Goal: Transaction & Acquisition: Book appointment/travel/reservation

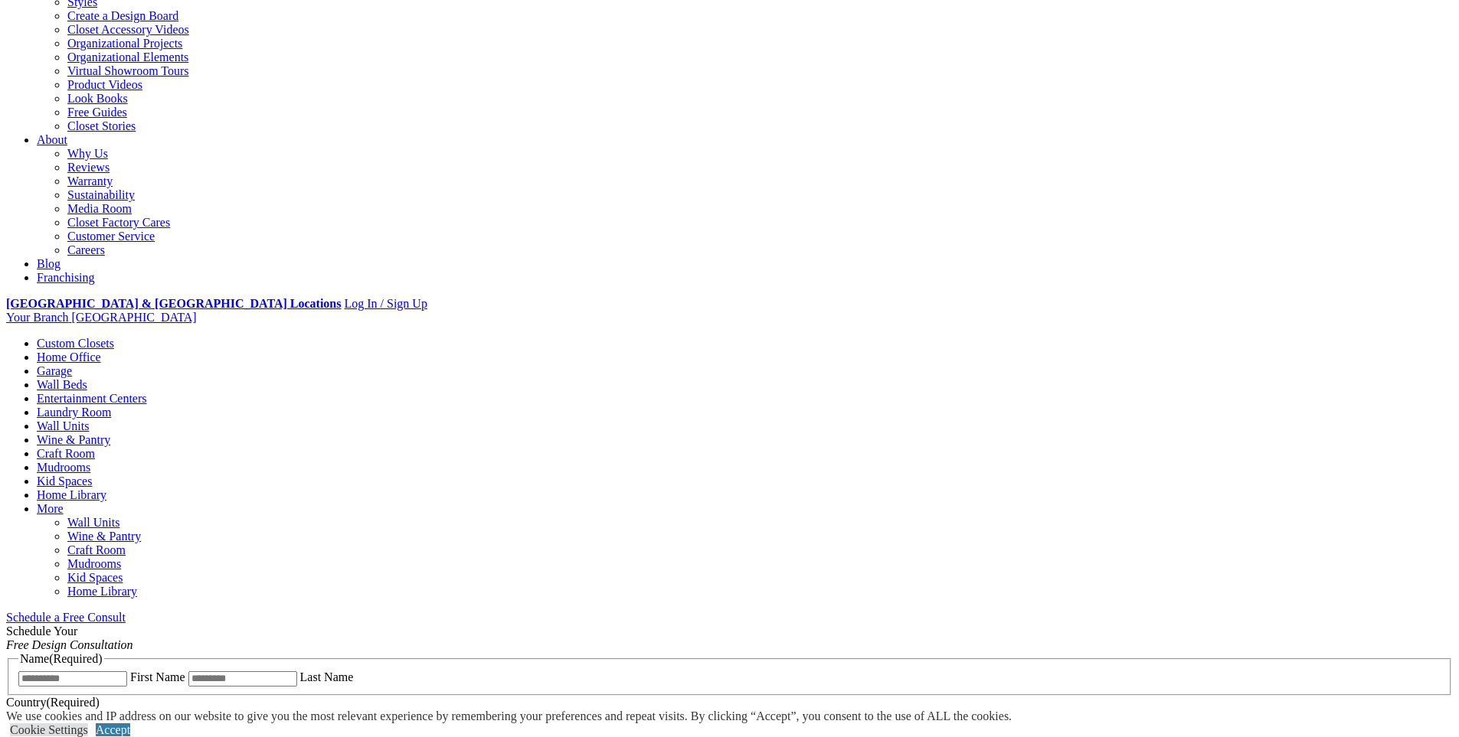
scroll to position [306, 0]
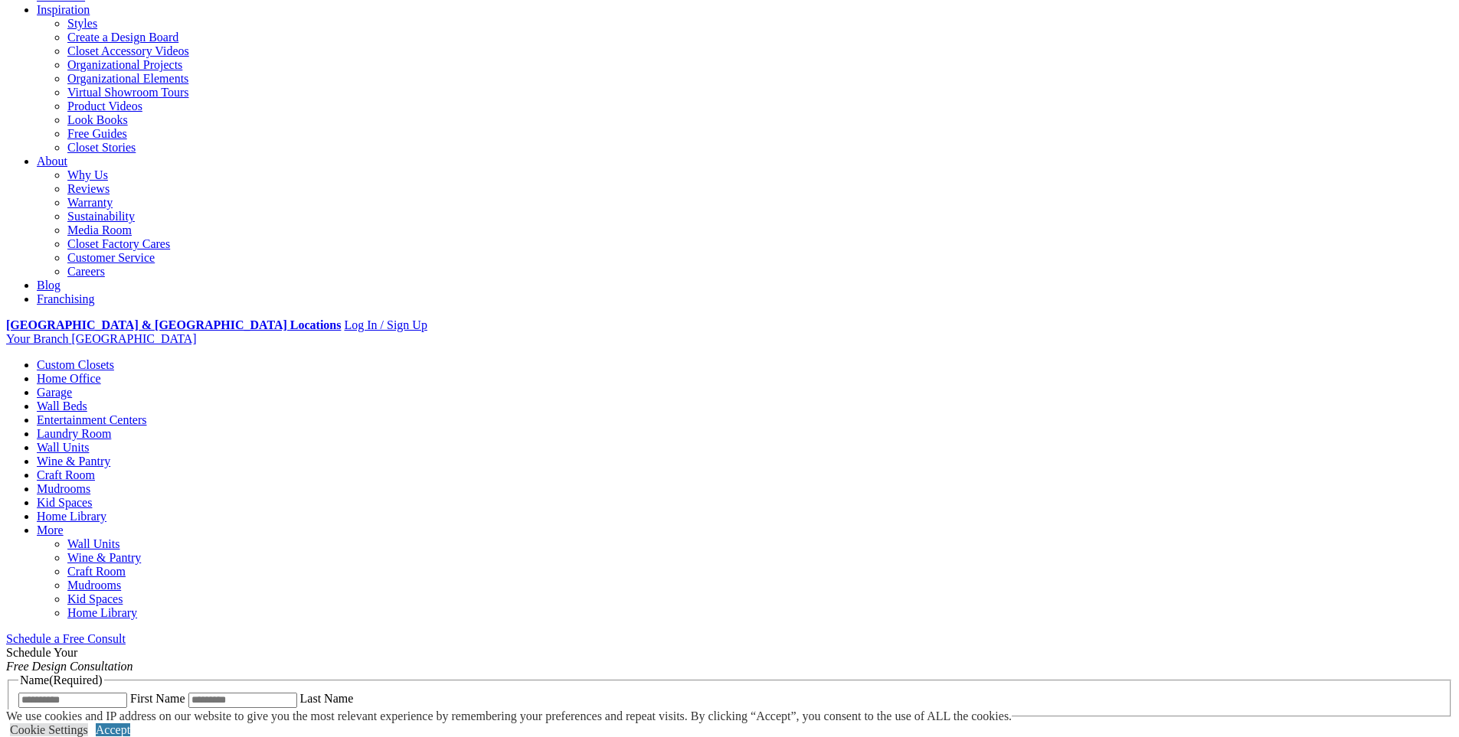
scroll to position [255, 0]
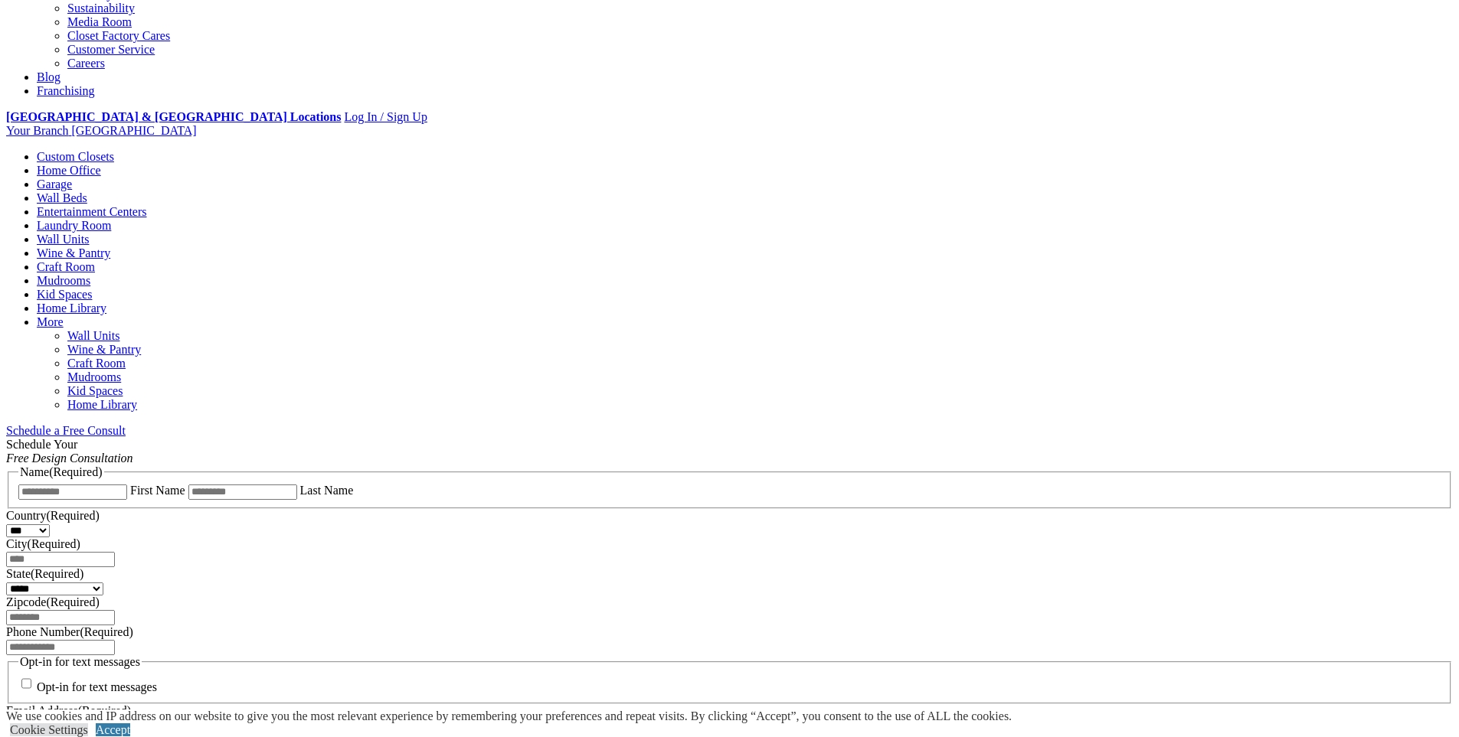
scroll to position [485, 0]
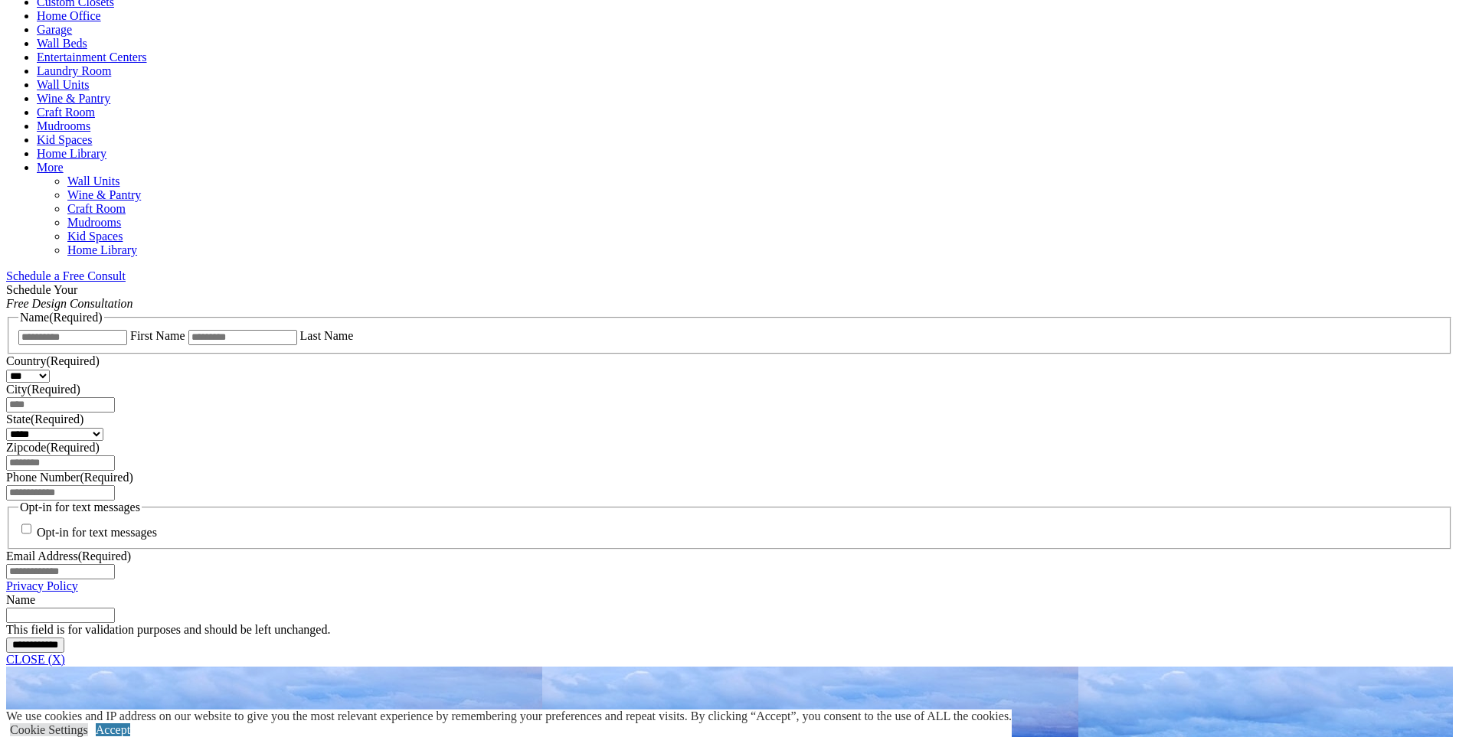
scroll to position [638, 0]
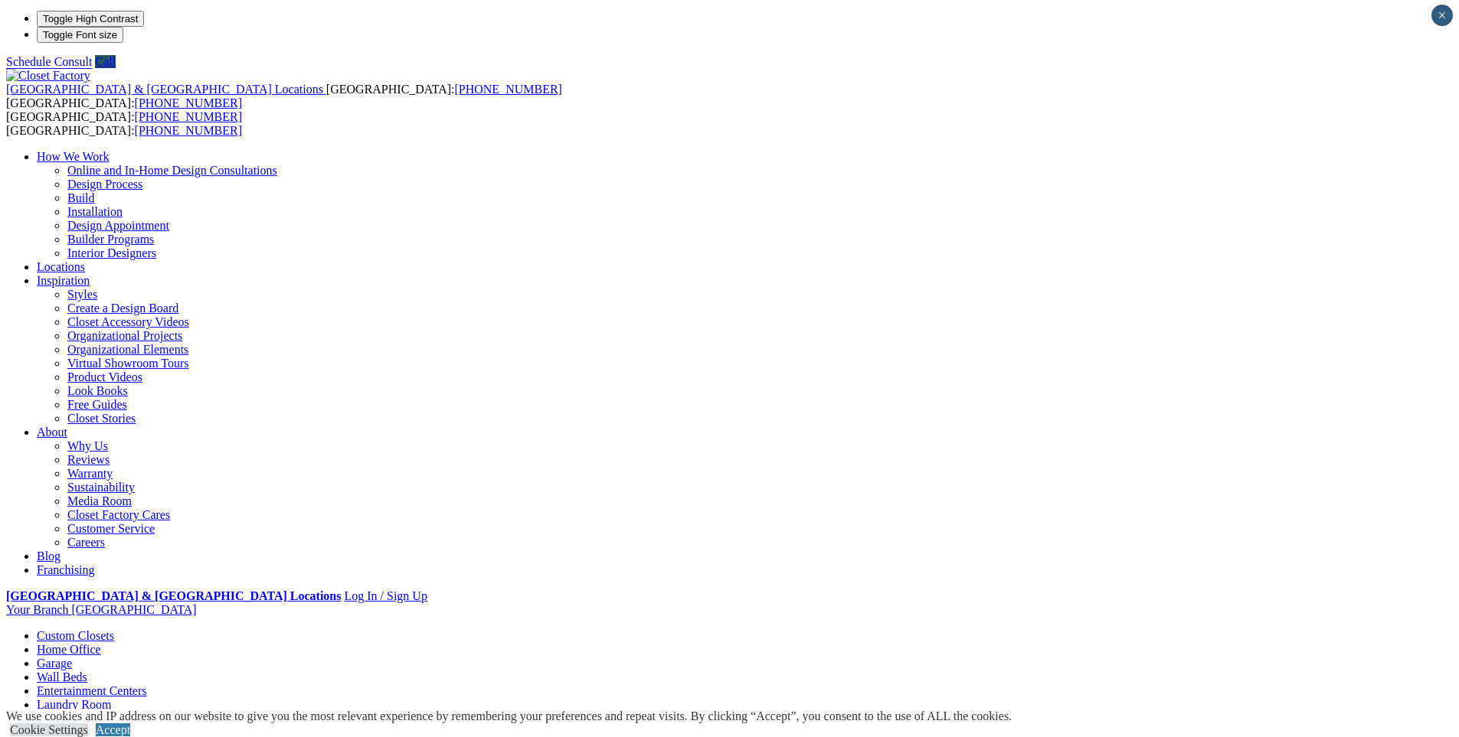
scroll to position [0, 0]
click at [277, 165] on link "Online and In-Home Design Consultations" at bounding box center [172, 171] width 210 height 13
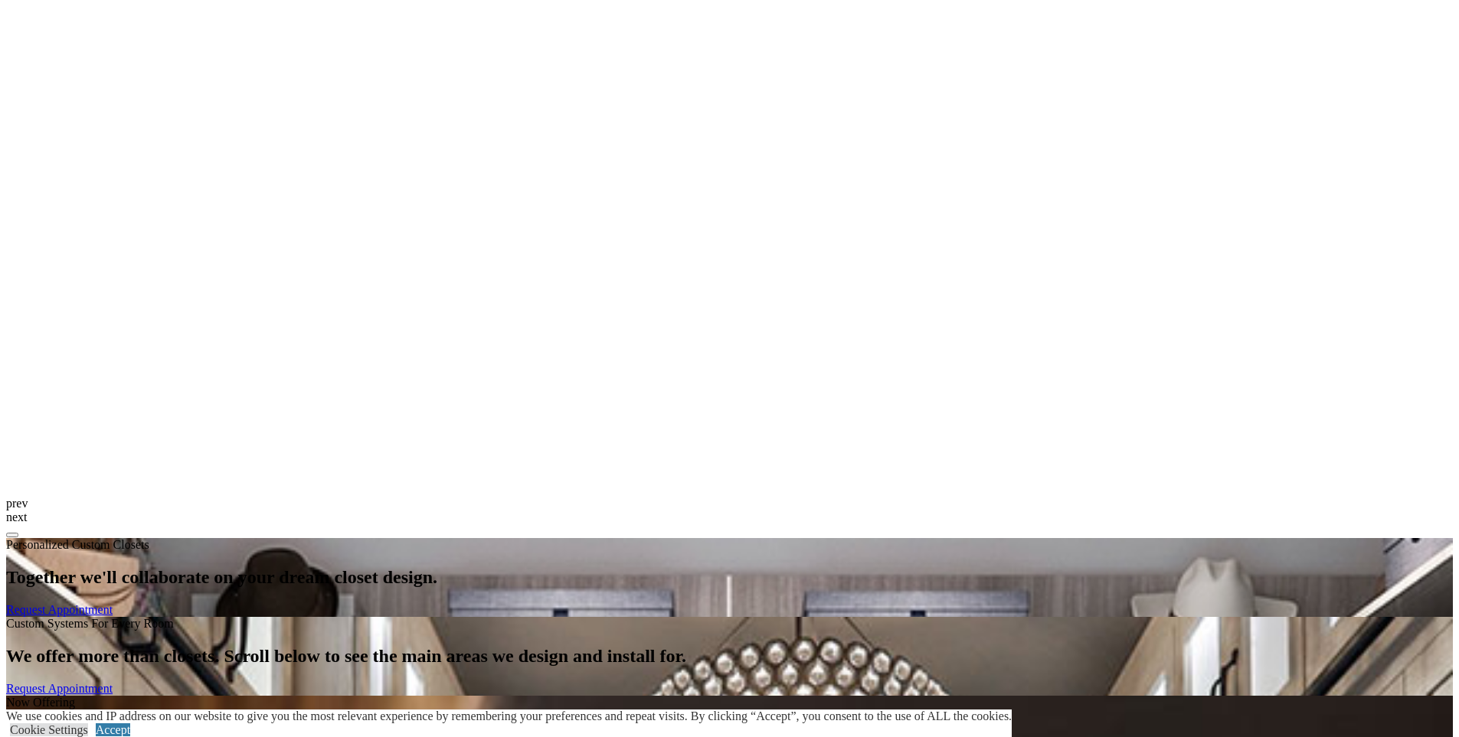
scroll to position [1430, 0]
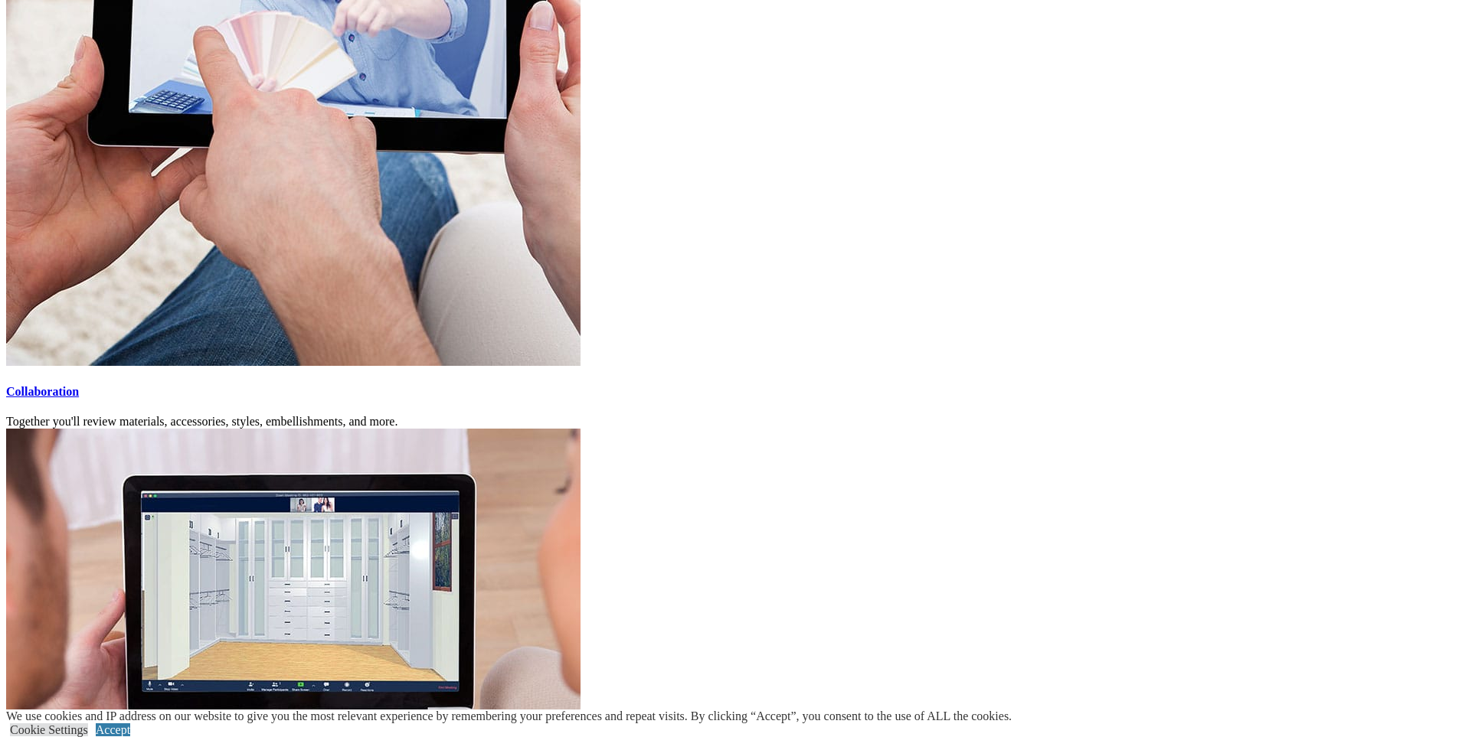
scroll to position [3055, 0]
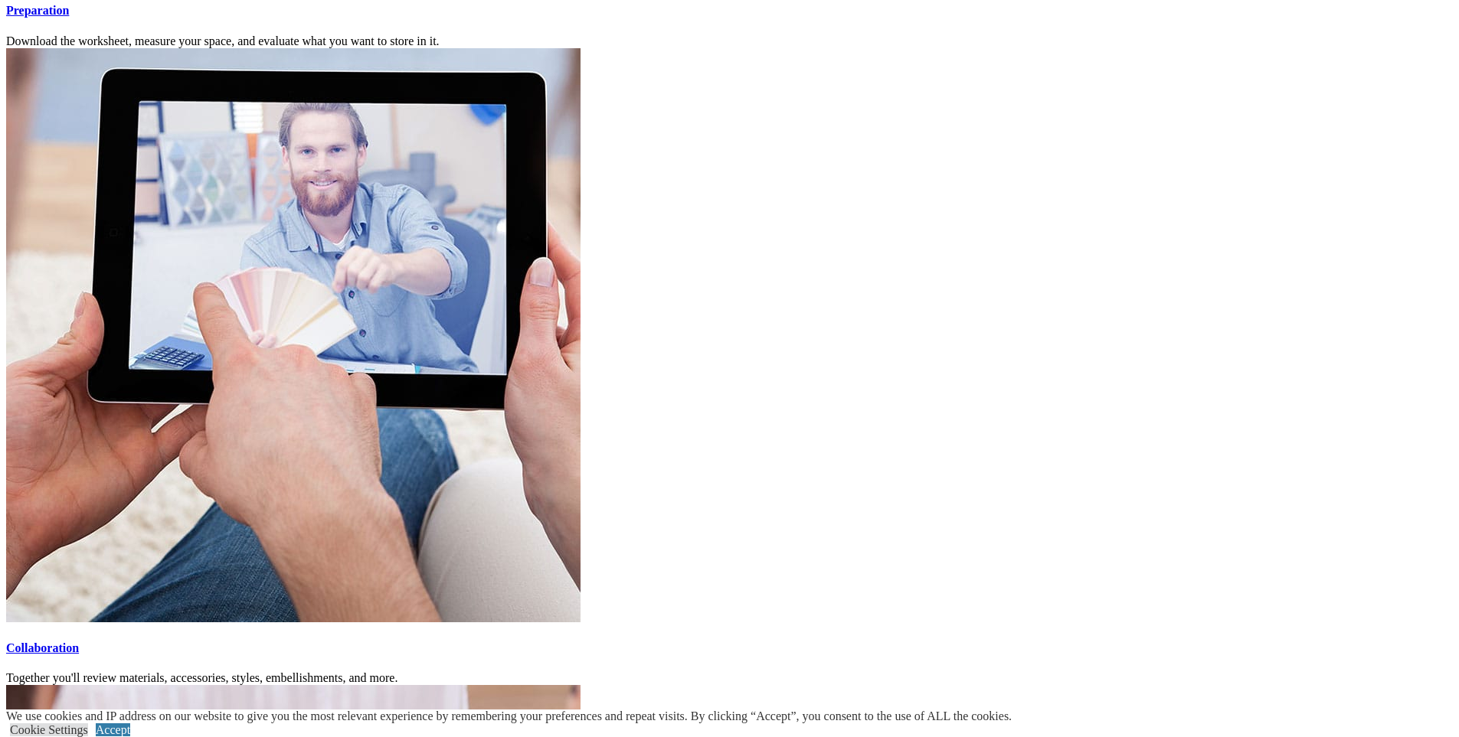
scroll to position [2774, 0]
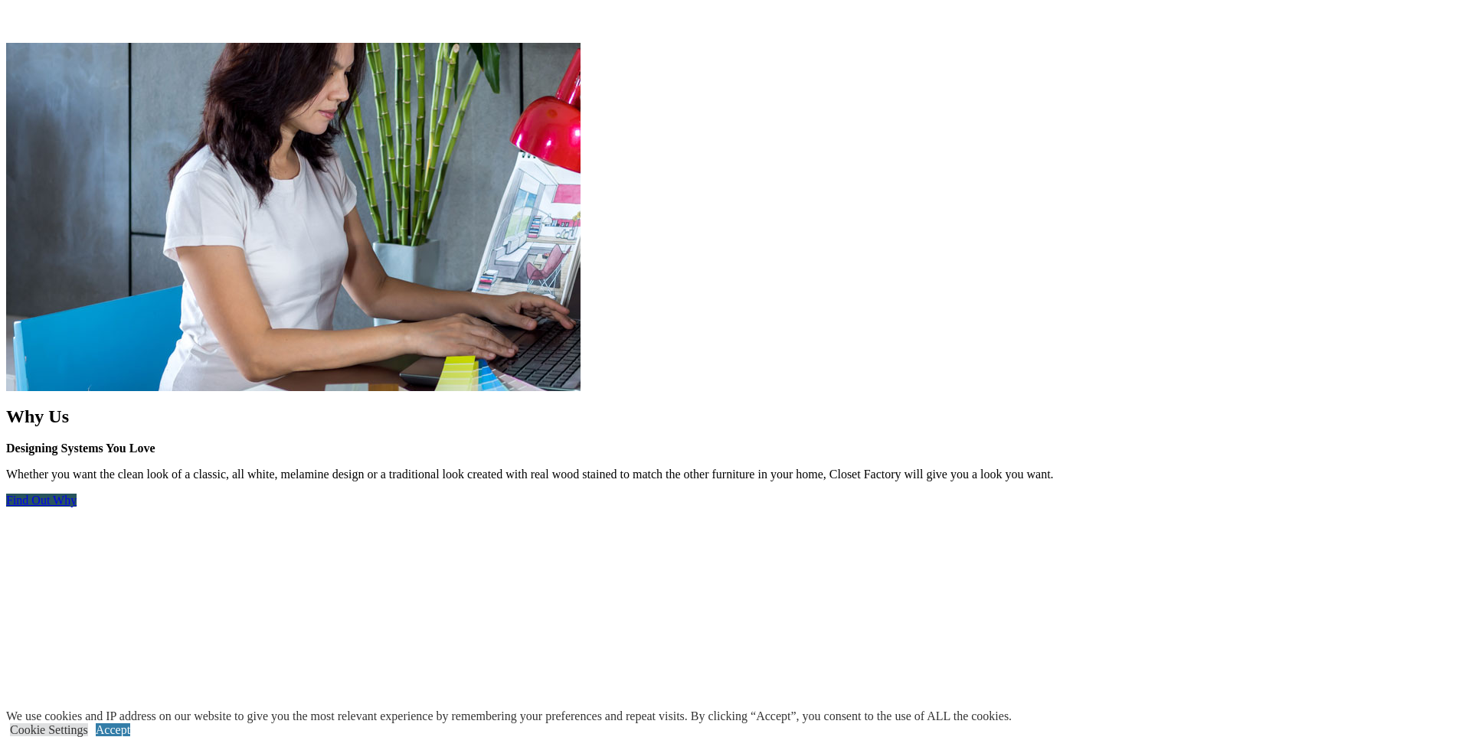
scroll to position [1430, 0]
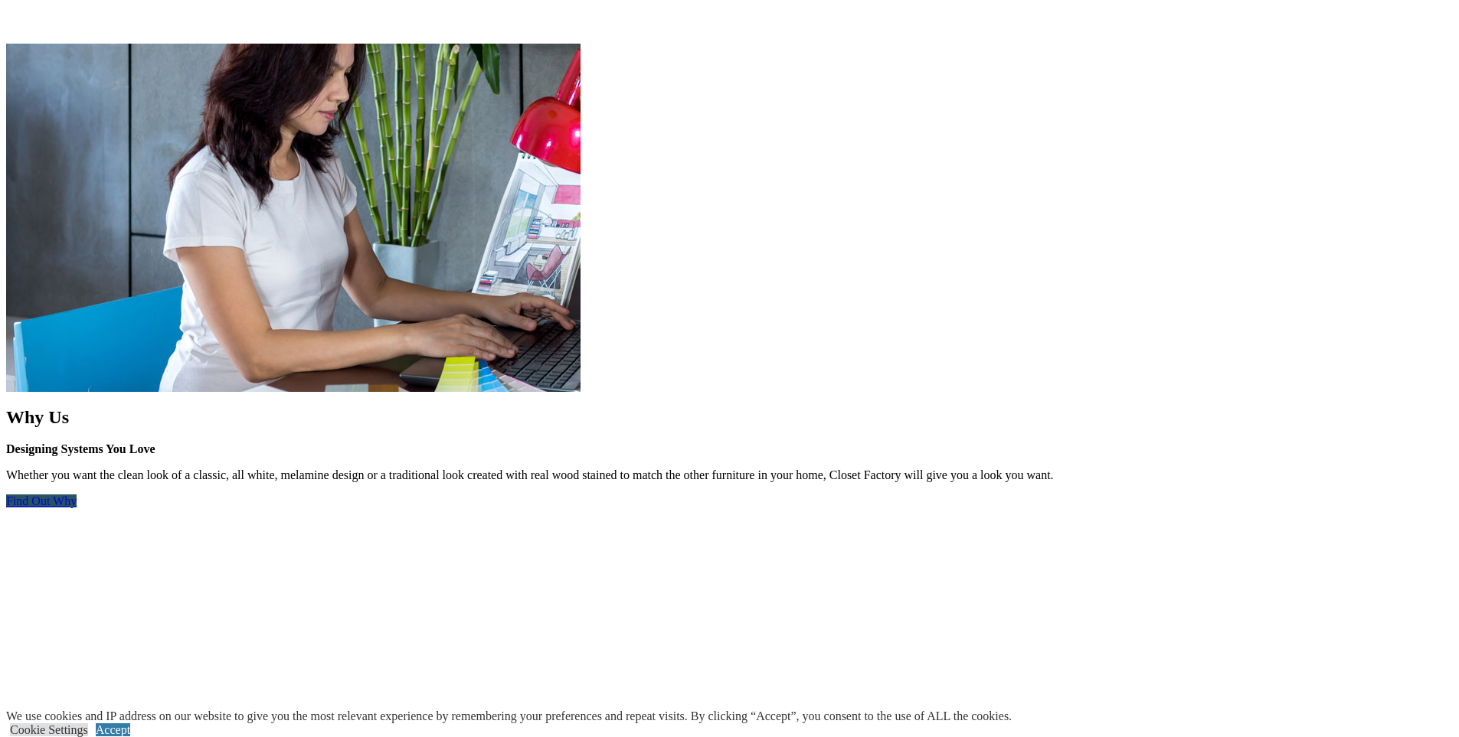
scroll to position [1736, 0]
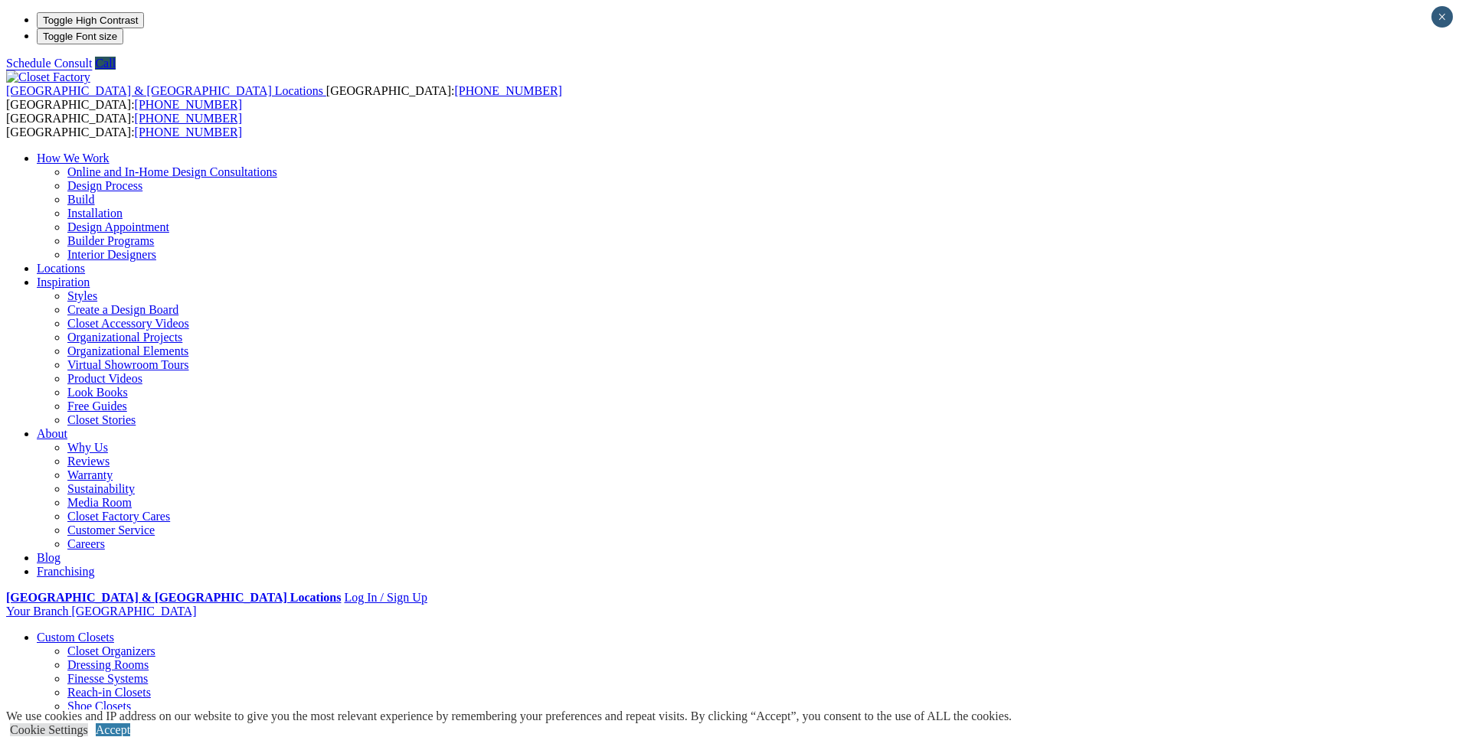
scroll to position [25, 0]
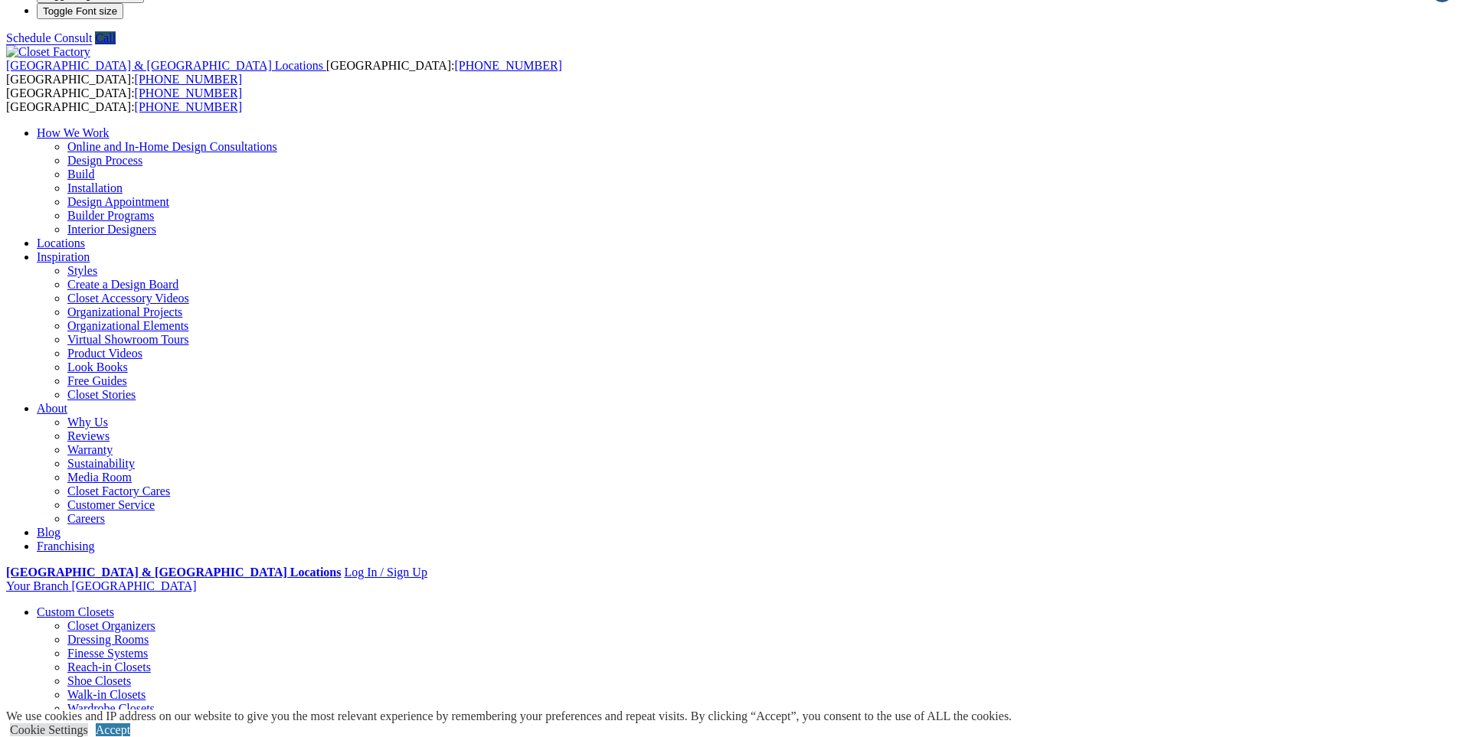
drag, startPoint x: 367, startPoint y: 504, endPoint x: 823, endPoint y: 557, distance: 459.5
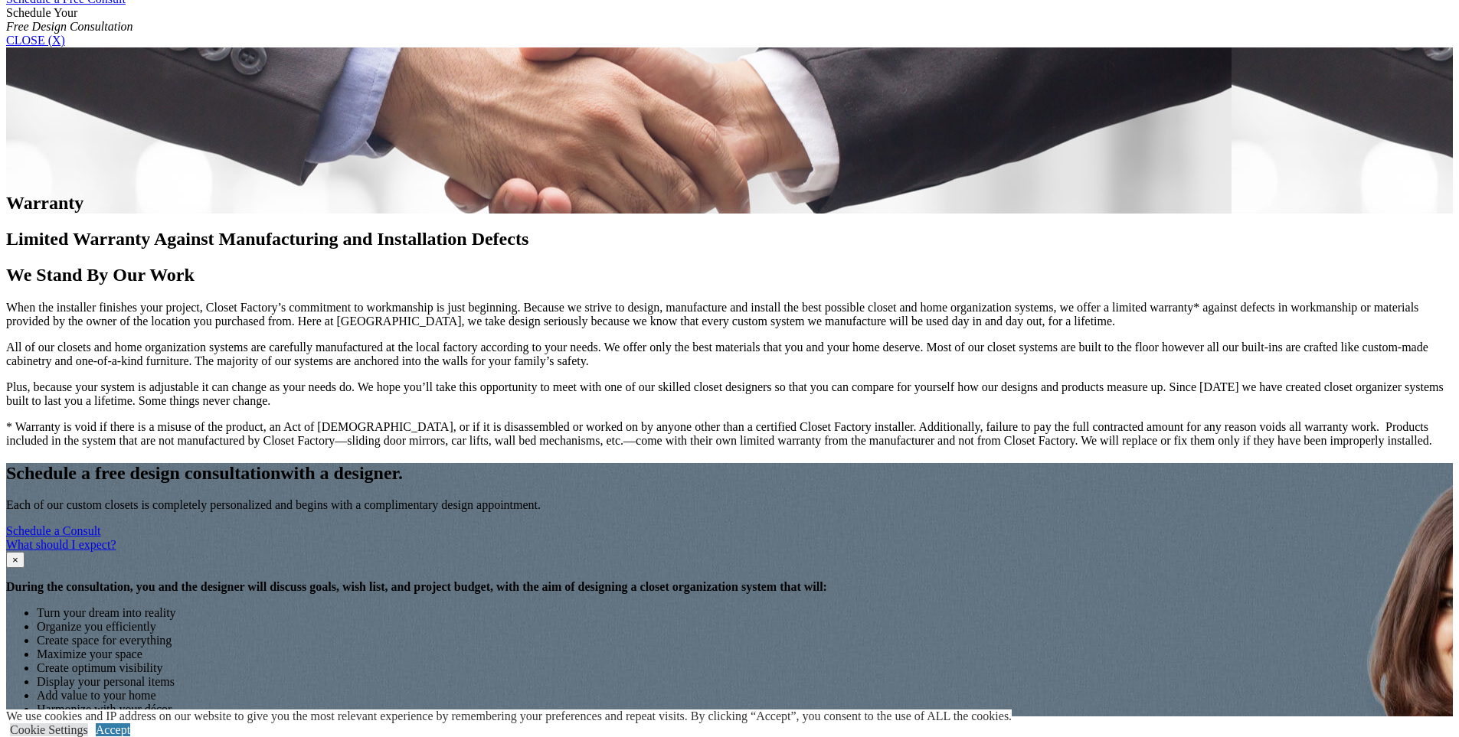
scroll to position [1047, 0]
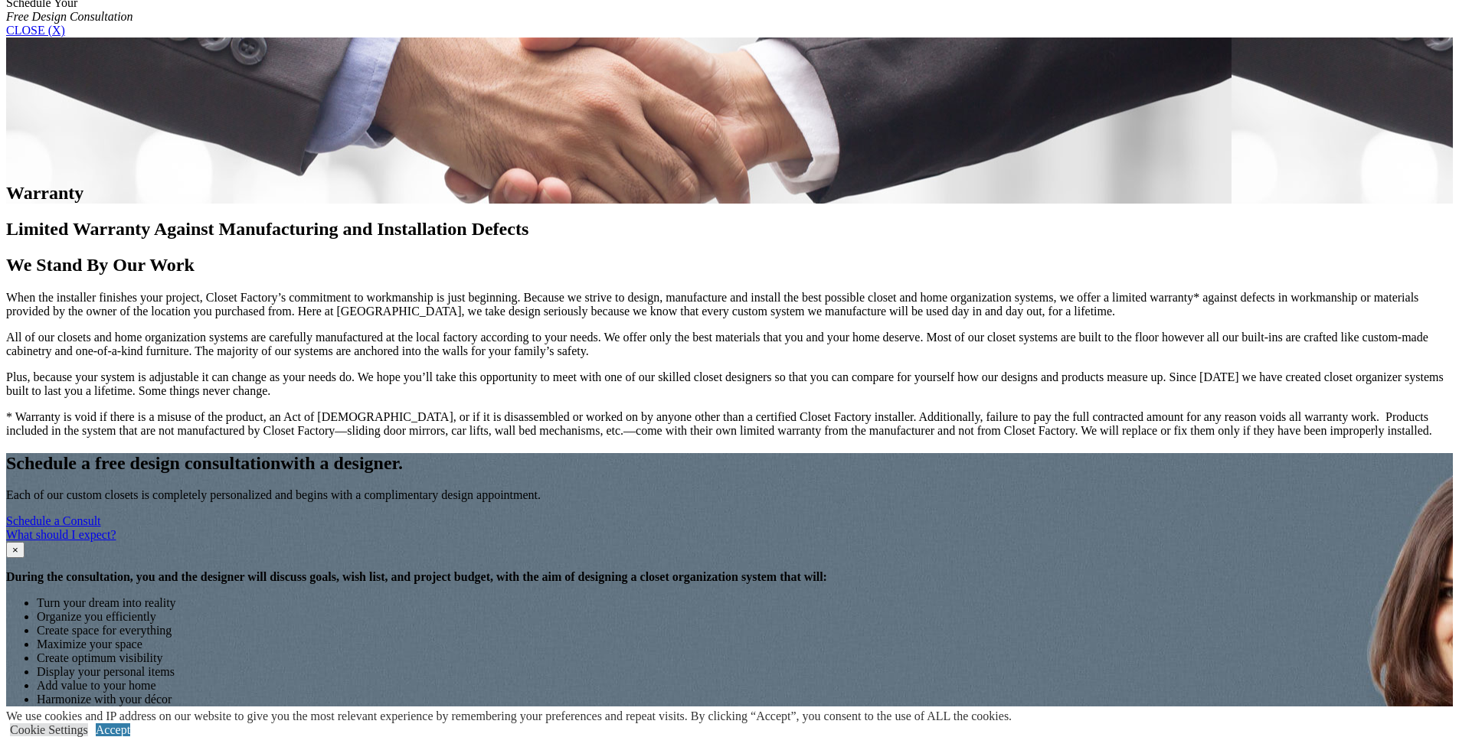
click at [116, 528] on link "What should I expect?" at bounding box center [61, 534] width 110 height 13
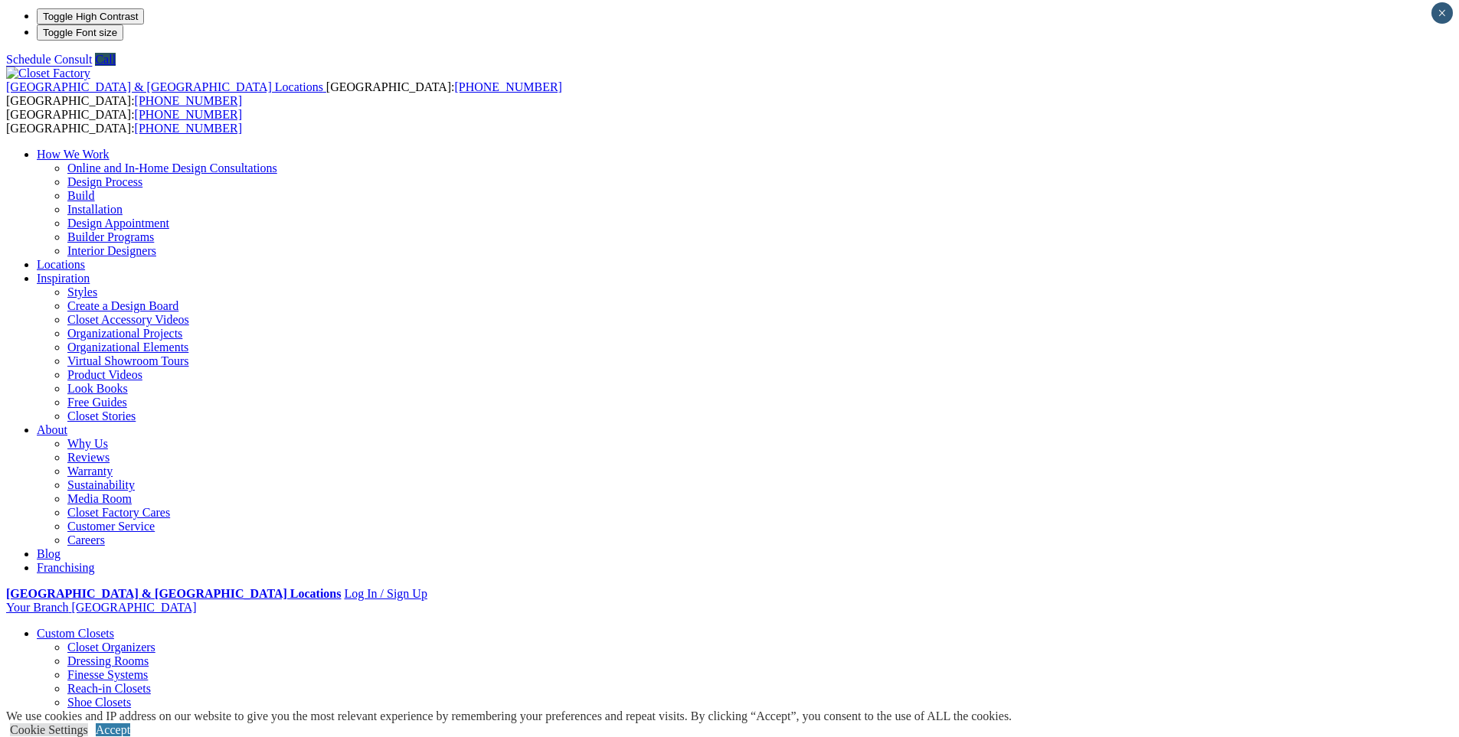
scroll to position [0, 0]
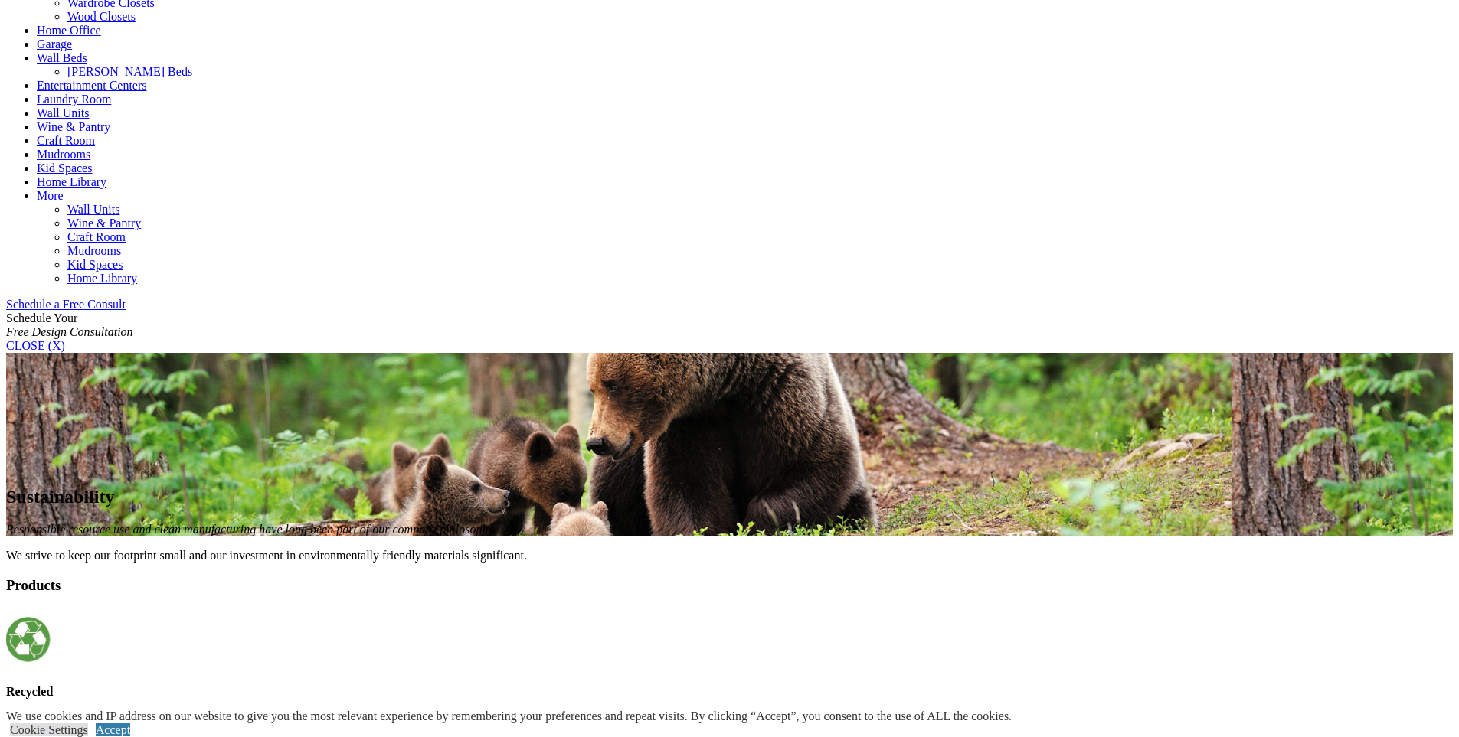
scroll to position [740, 0]
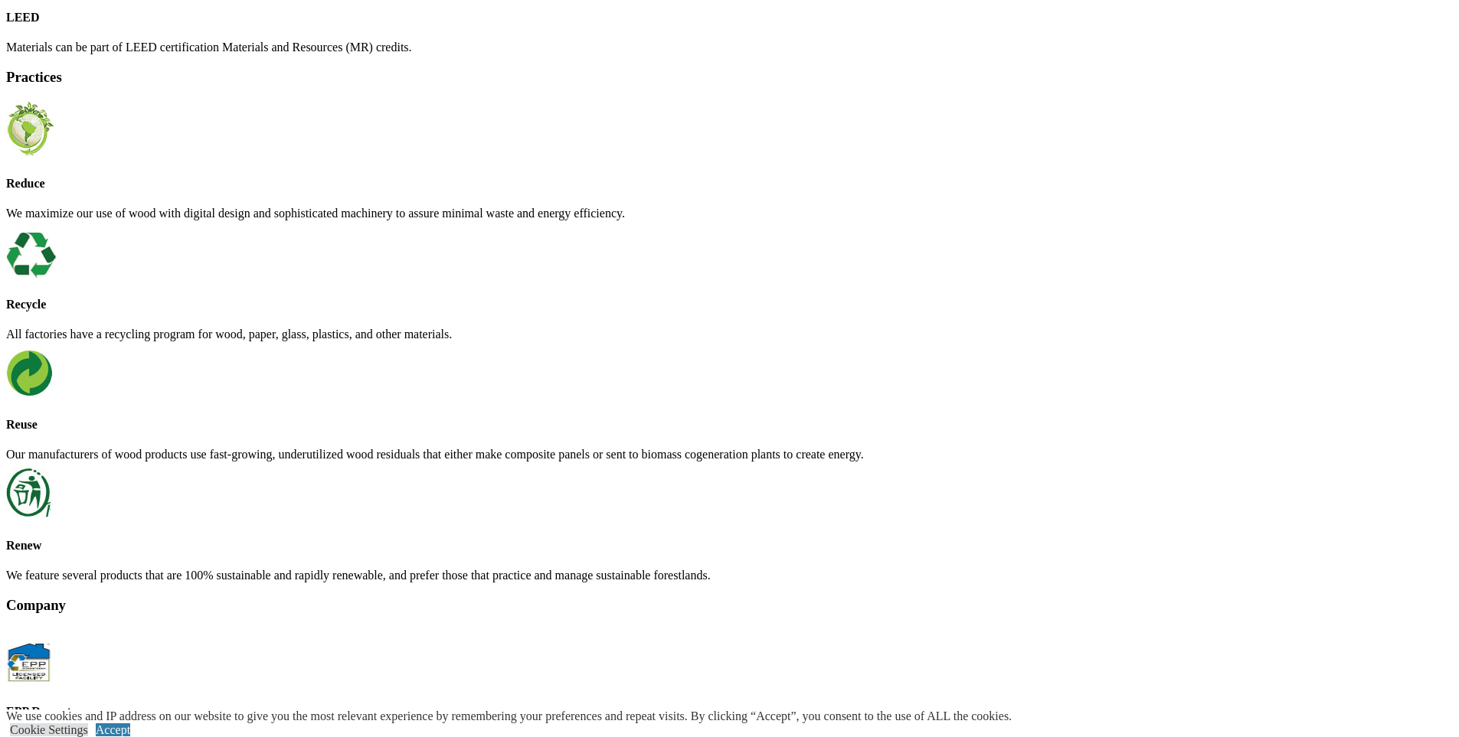
scroll to position [1786, 0]
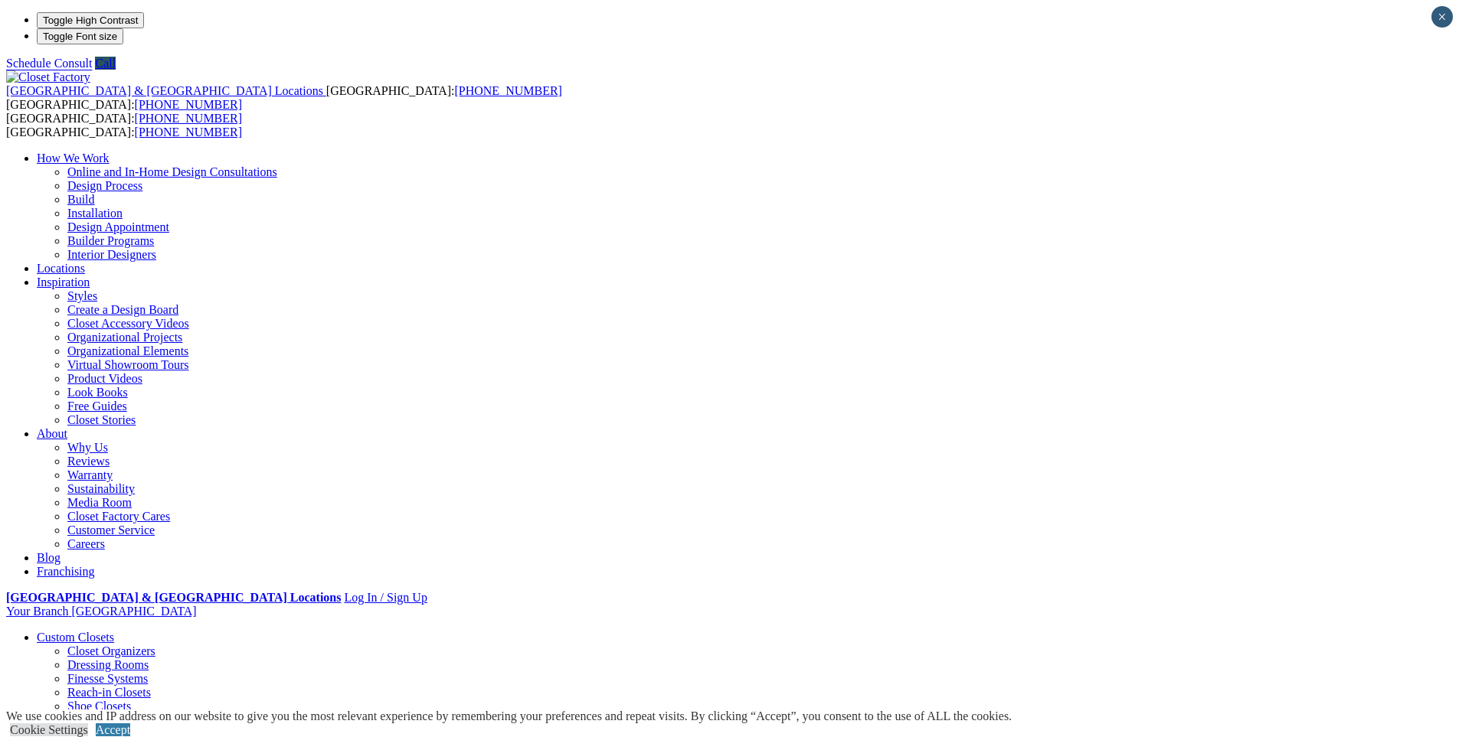
drag, startPoint x: 353, startPoint y: 511, endPoint x: 529, endPoint y: 510, distance: 176.1
drag, startPoint x: 554, startPoint y: 505, endPoint x: 953, endPoint y: 515, distance: 398.3
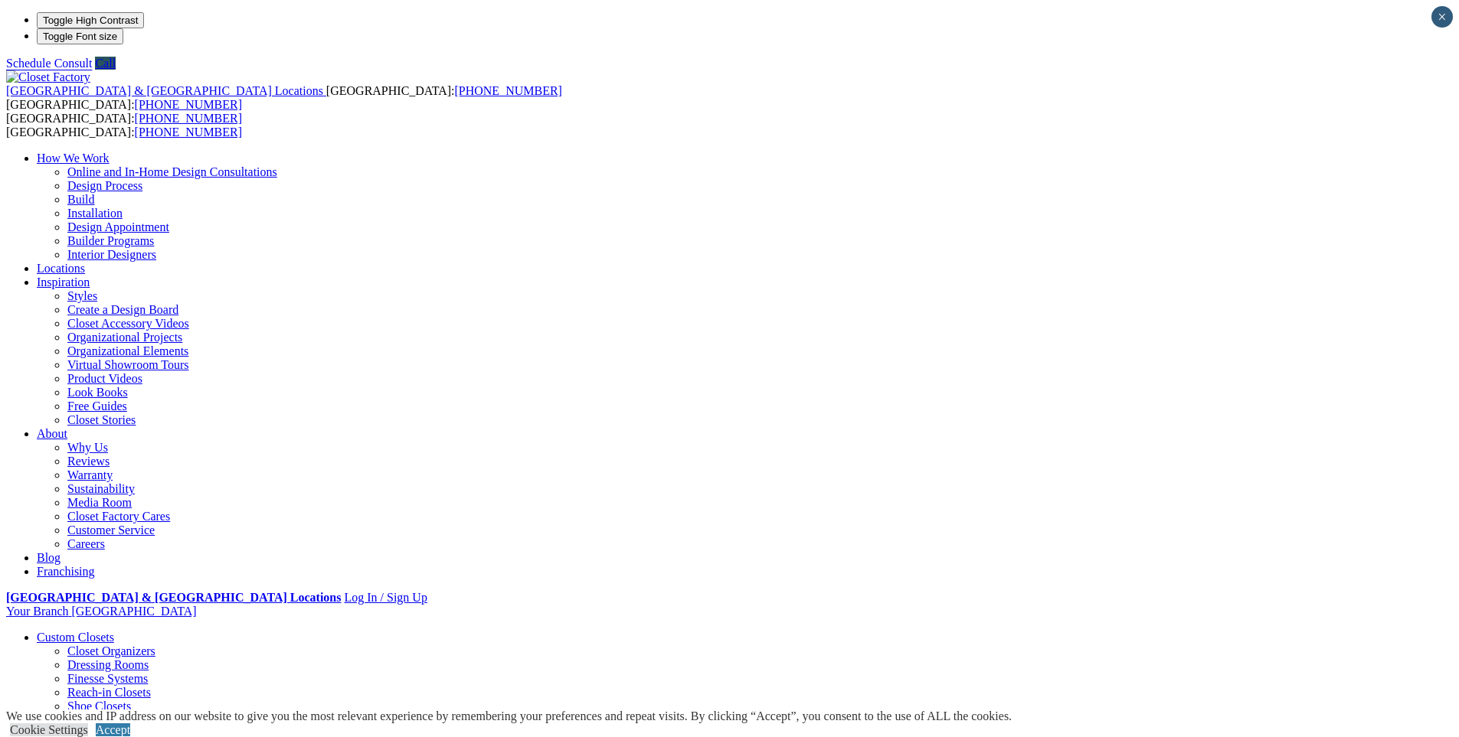
drag, startPoint x: 463, startPoint y: 525, endPoint x: 860, endPoint y: 563, distance: 398.4
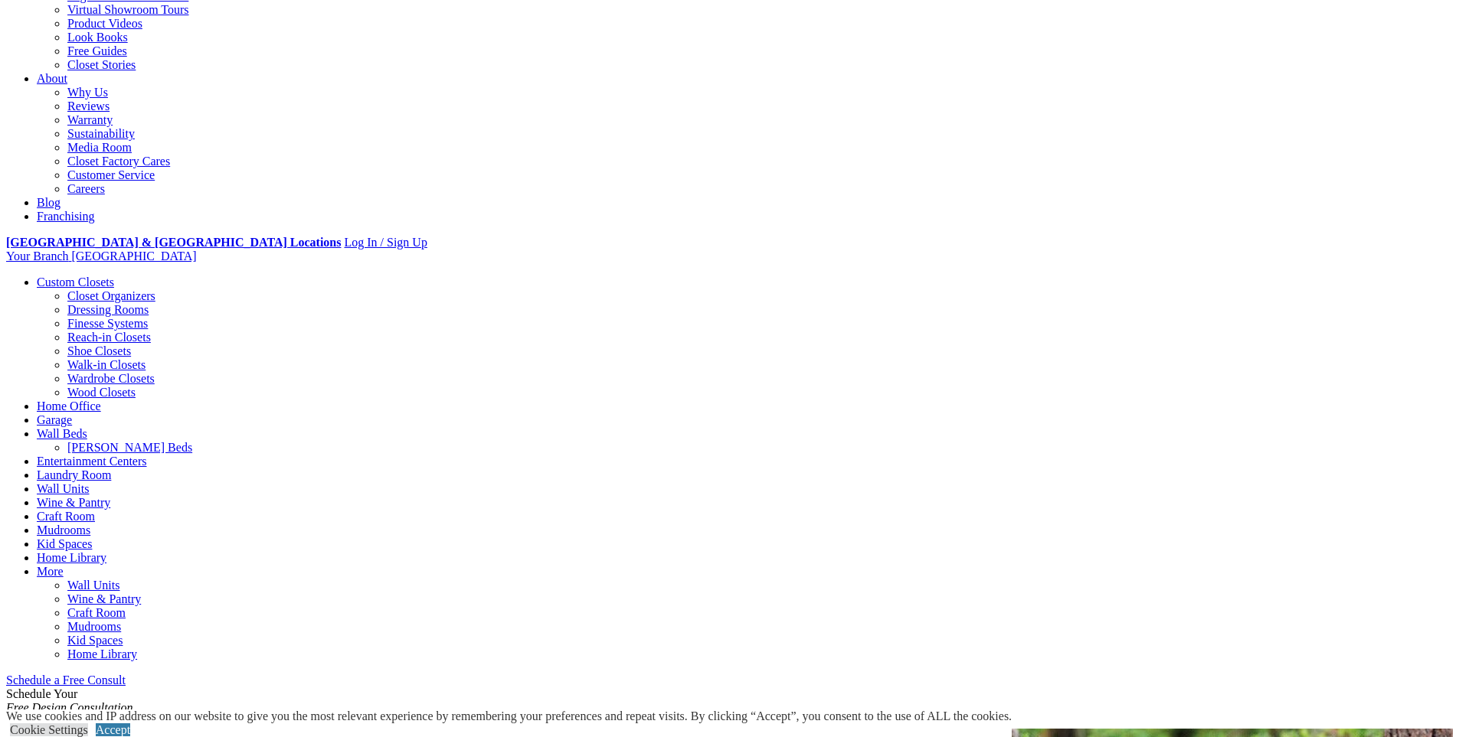
scroll to position [358, 0]
drag, startPoint x: 815, startPoint y: 407, endPoint x: 1007, endPoint y: 407, distance: 192.2
drag, startPoint x: 871, startPoint y: 424, endPoint x: 814, endPoint y: 413, distance: 58.6
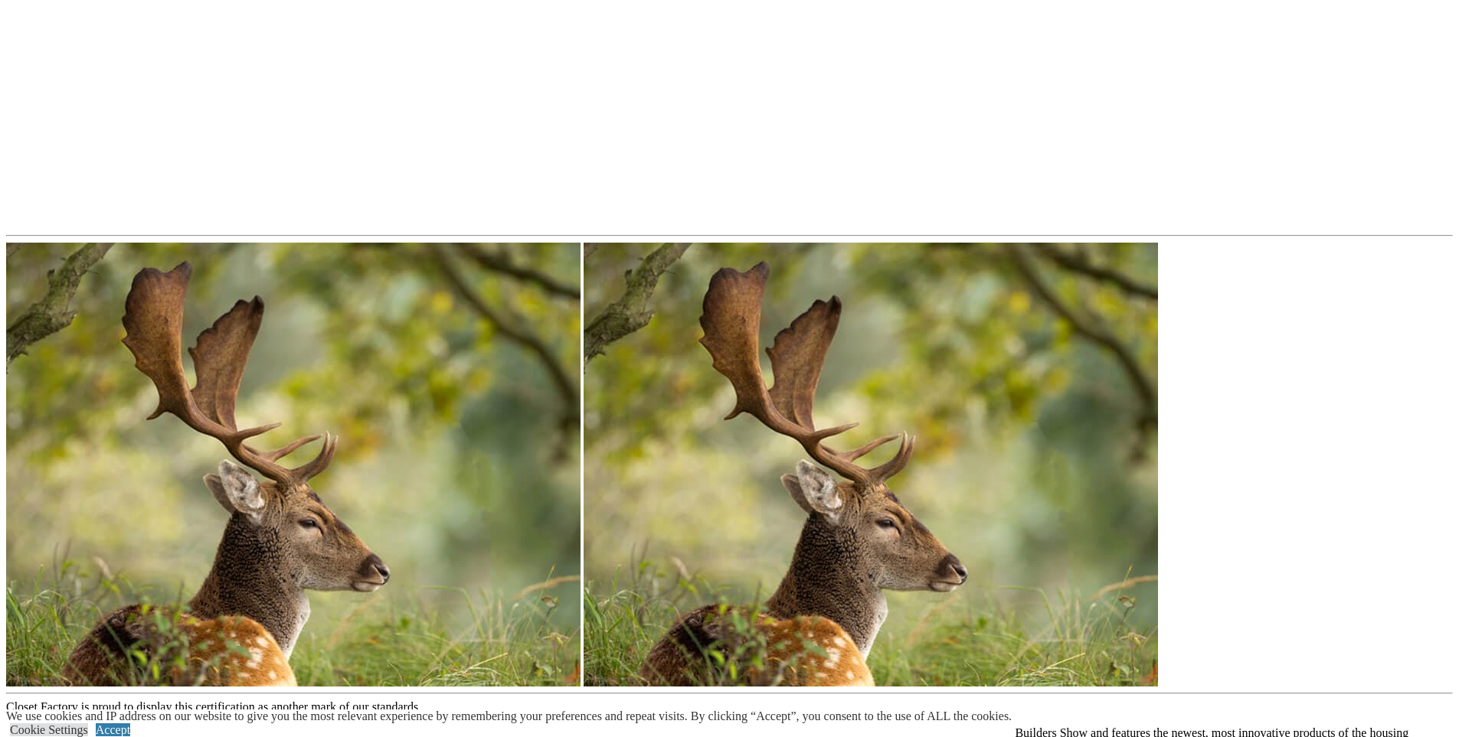
scroll to position [2502, 0]
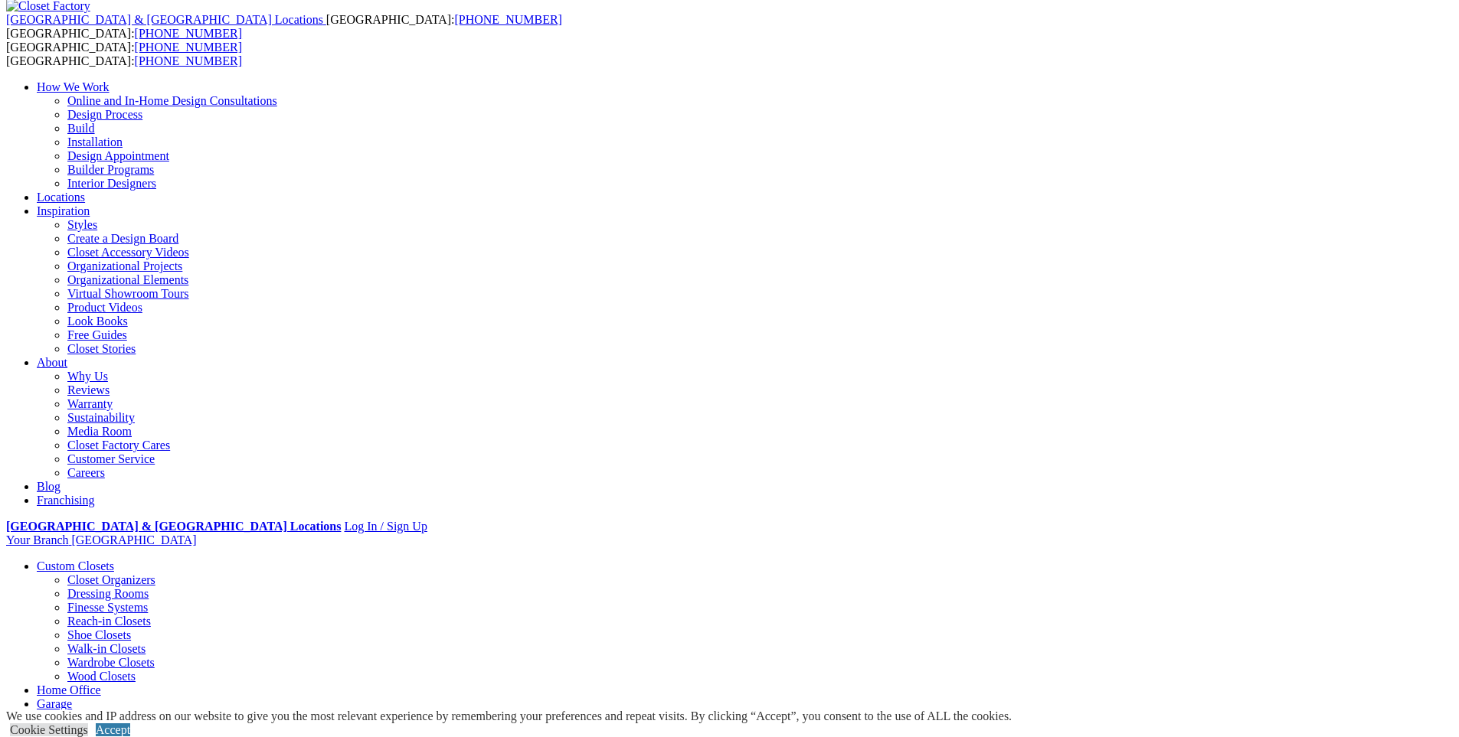
scroll to position [77, 0]
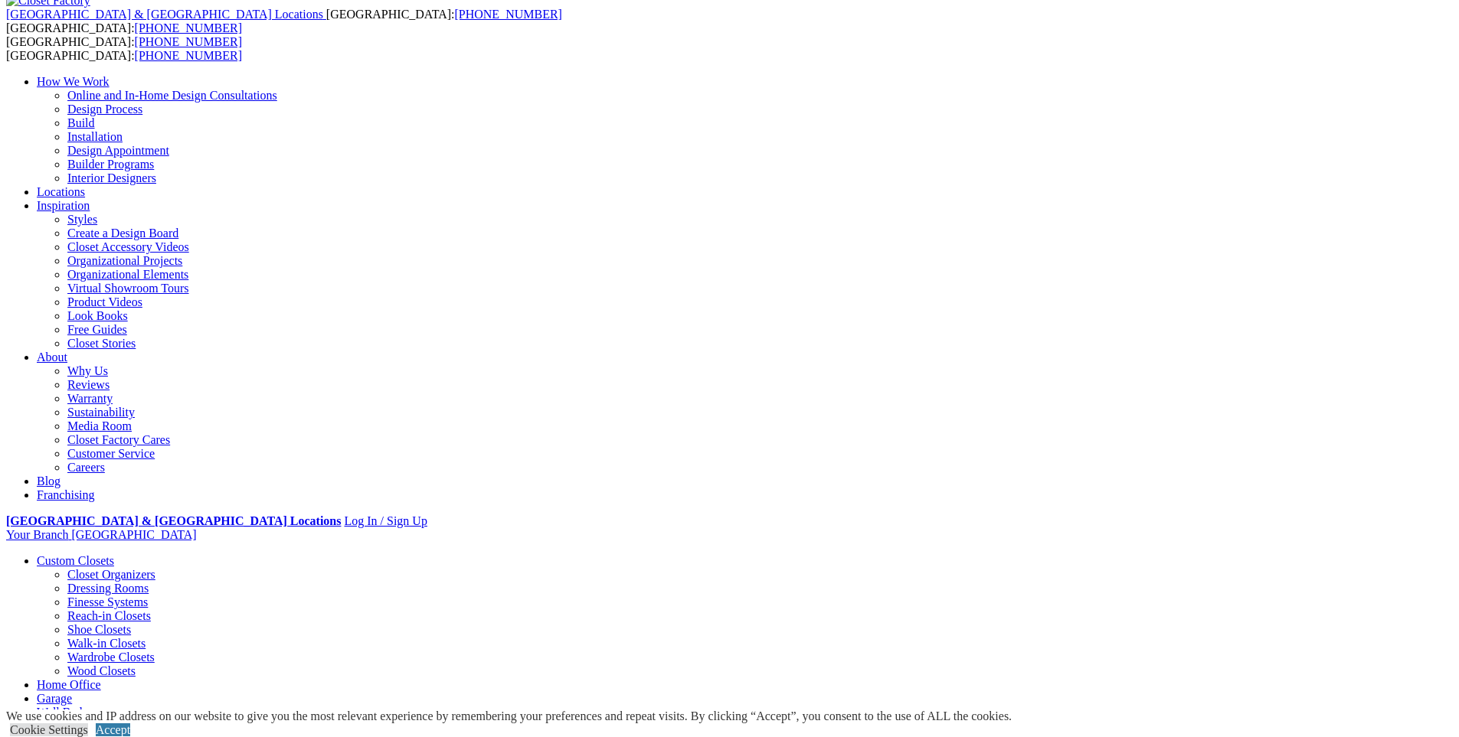
drag, startPoint x: 489, startPoint y: 629, endPoint x: 806, endPoint y: 627, distance: 317.0
drag, startPoint x: 808, startPoint y: 633, endPoint x: 810, endPoint y: 655, distance: 22.3
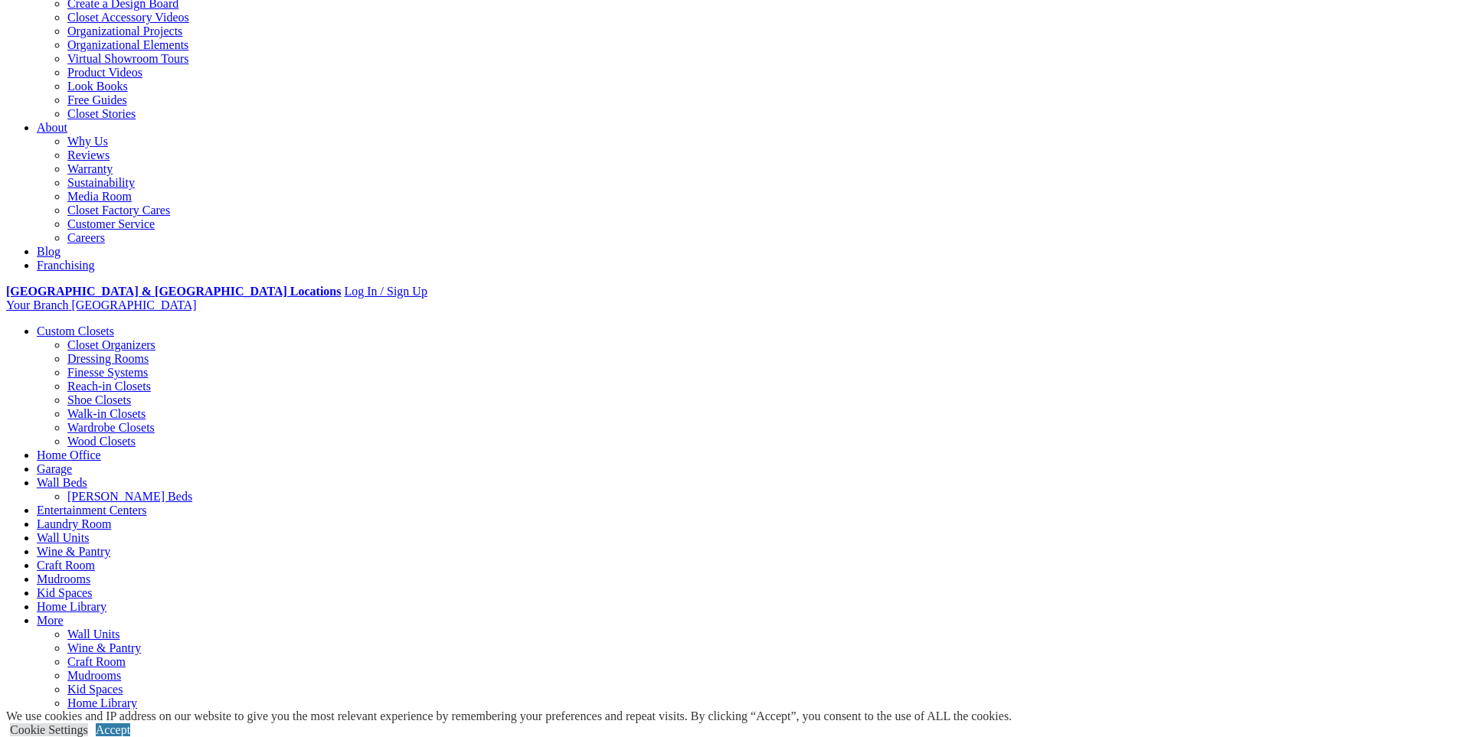
scroll to position [332, 0]
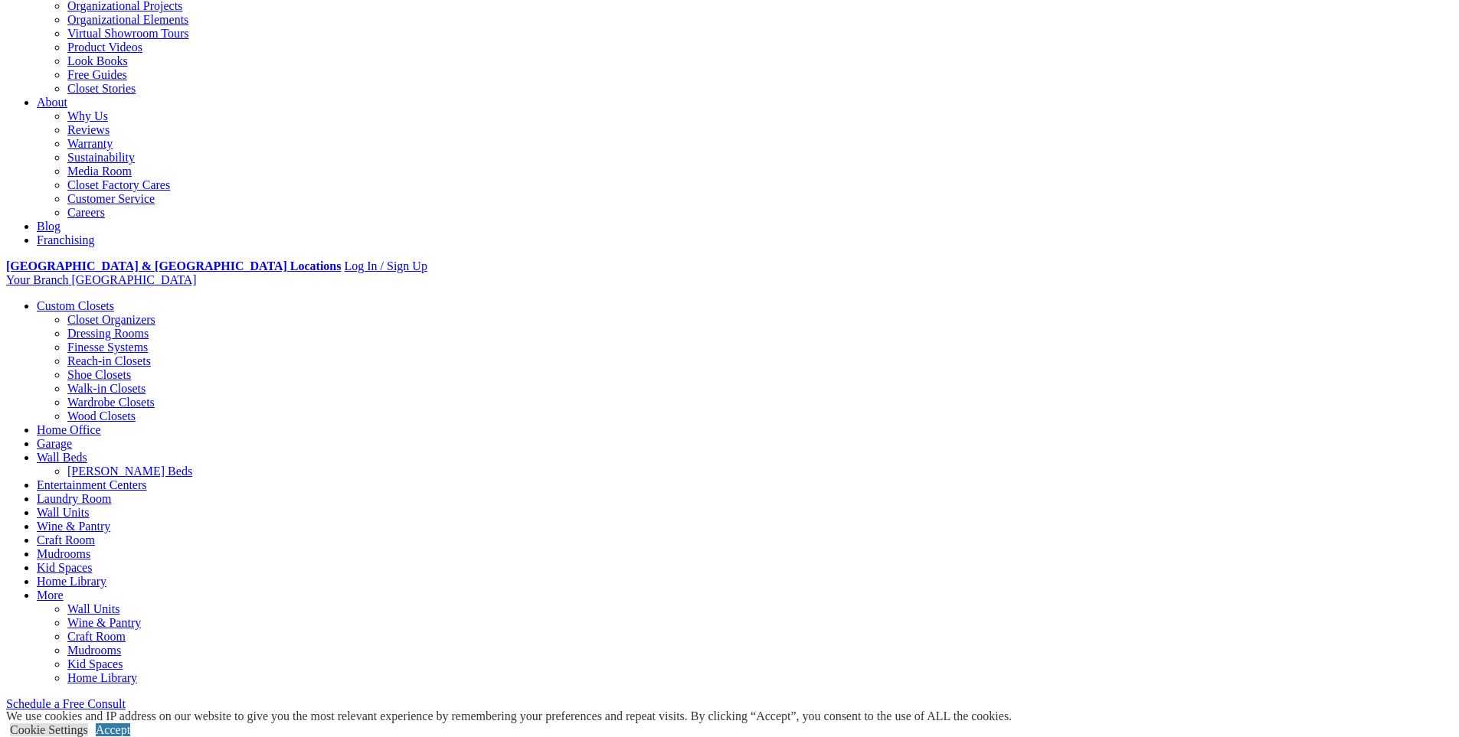
drag, startPoint x: 701, startPoint y: 438, endPoint x: 896, endPoint y: 465, distance: 197.1
drag, startPoint x: 349, startPoint y: 544, endPoint x: 932, endPoint y: 553, distance: 582.8
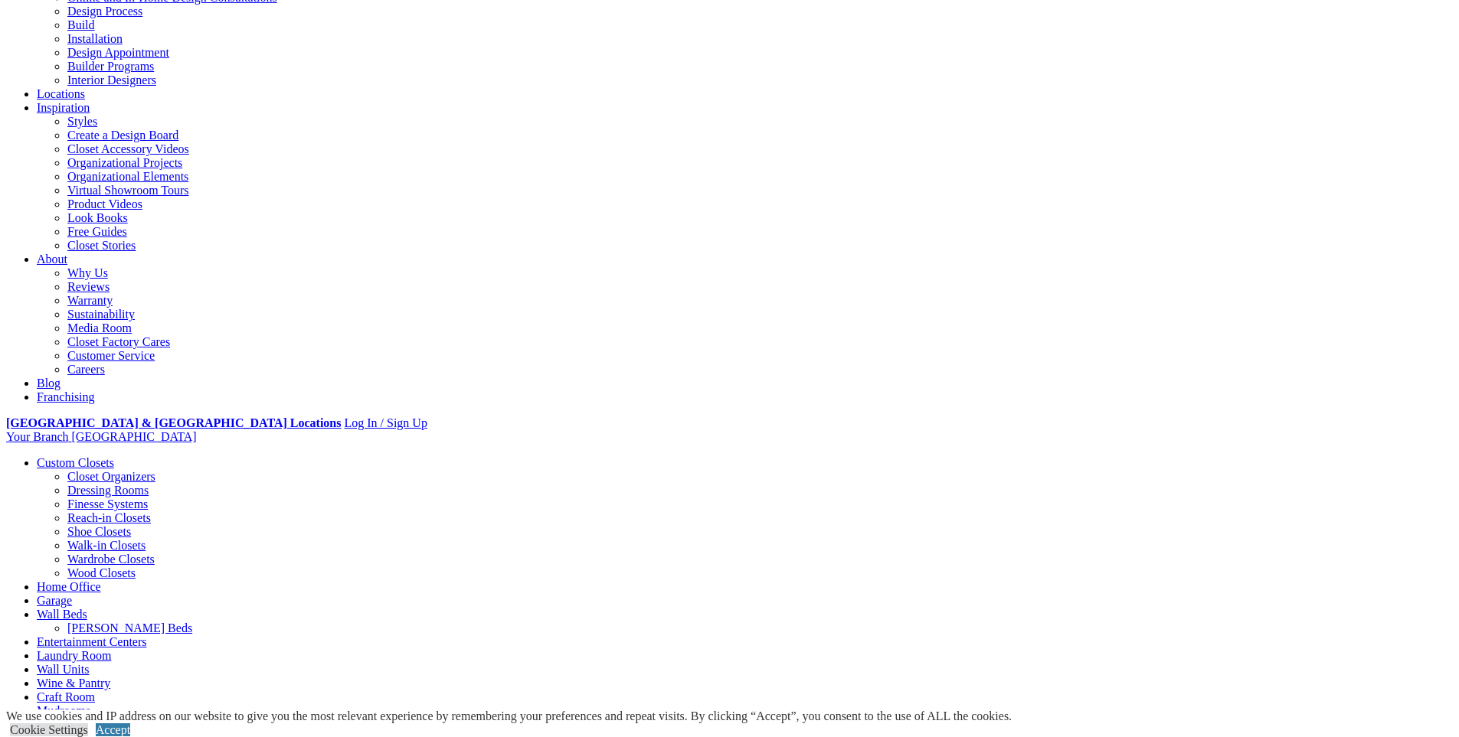
scroll to position [153, 0]
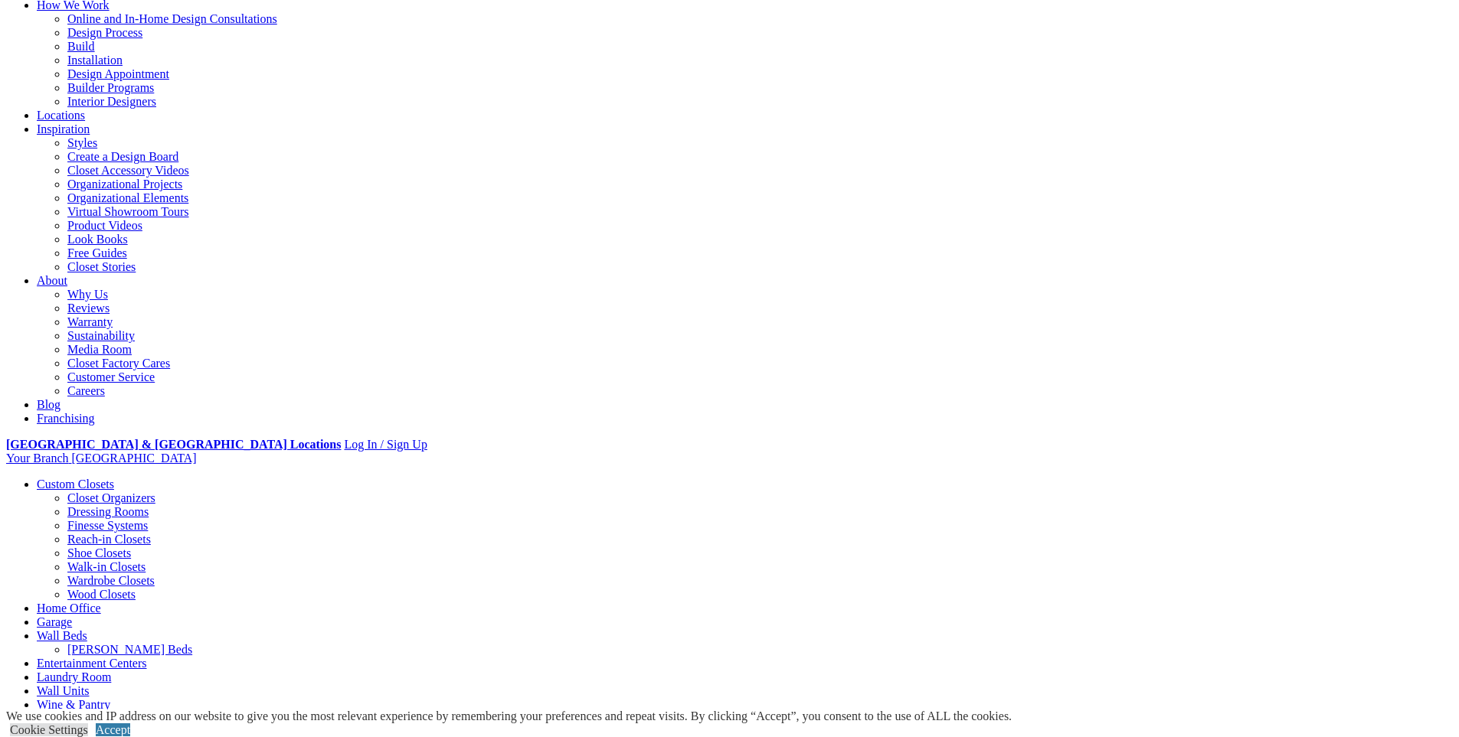
type input "*******"
type input "*****"
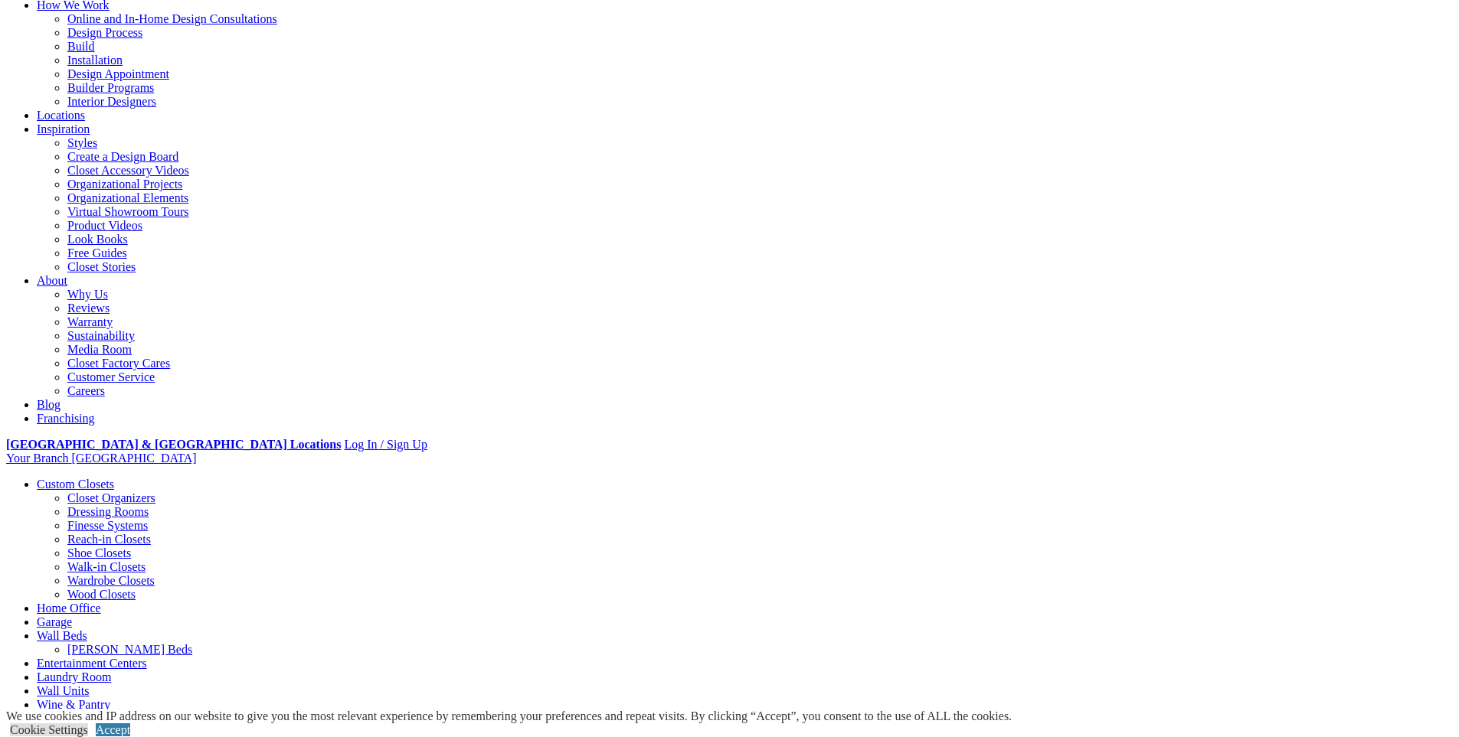
type input "*"
type input "**********"
select select "**"
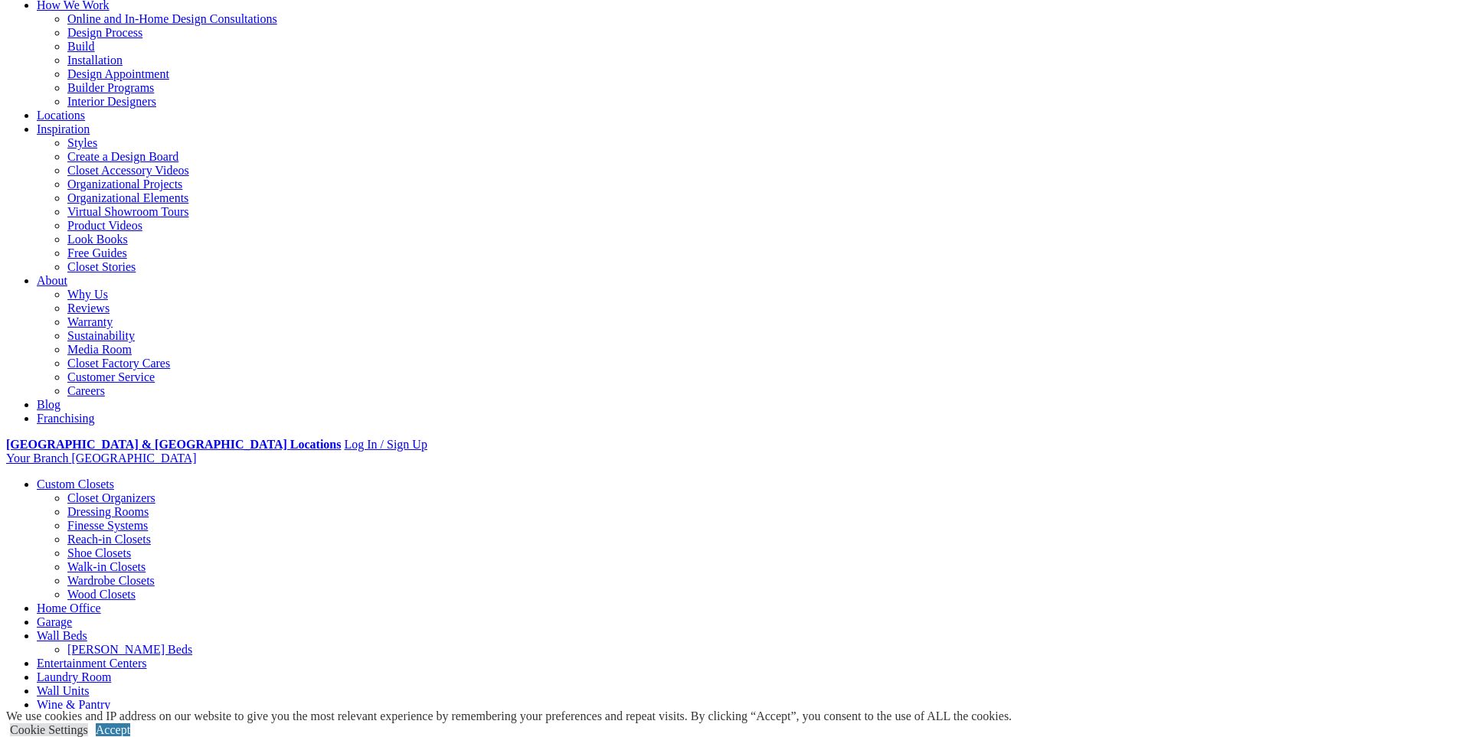
type input "*****"
type input "**********"
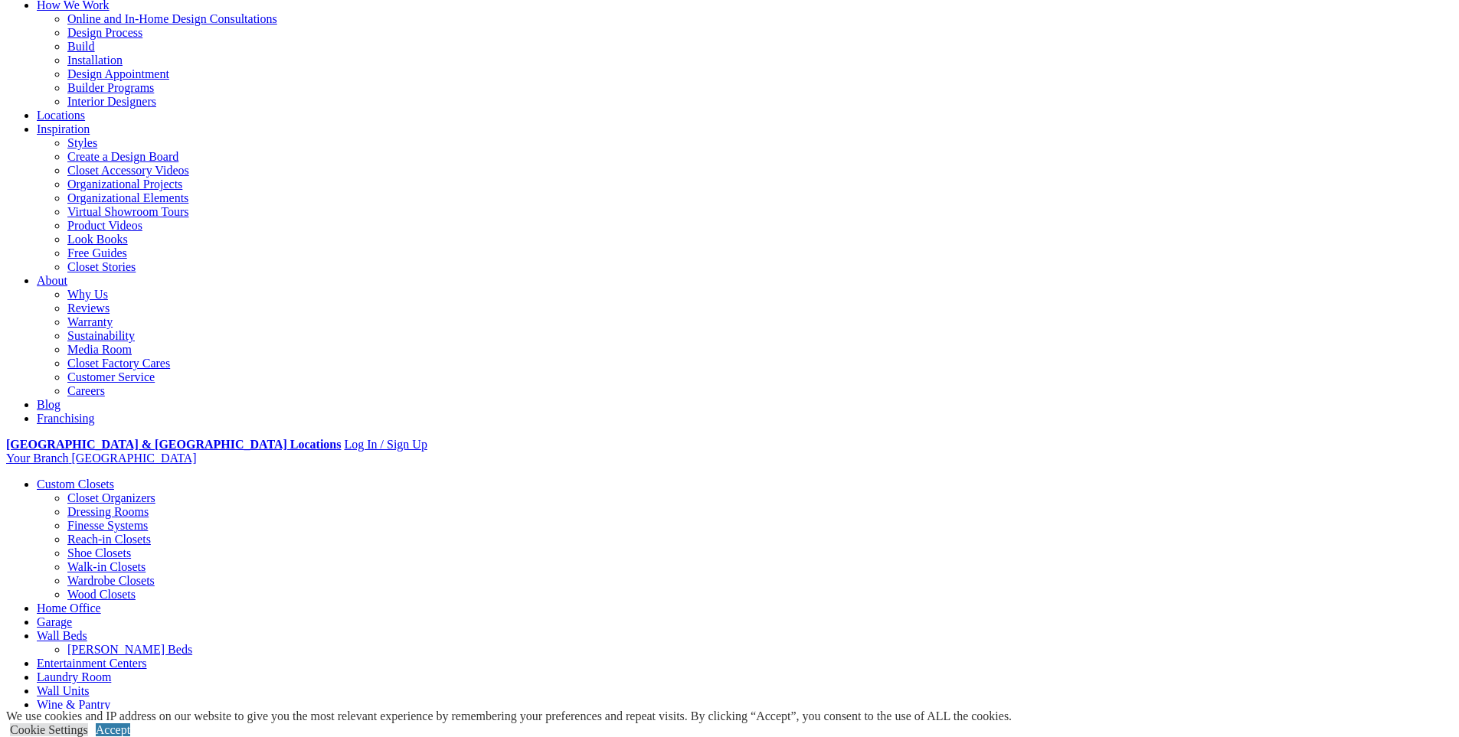
type input "**********"
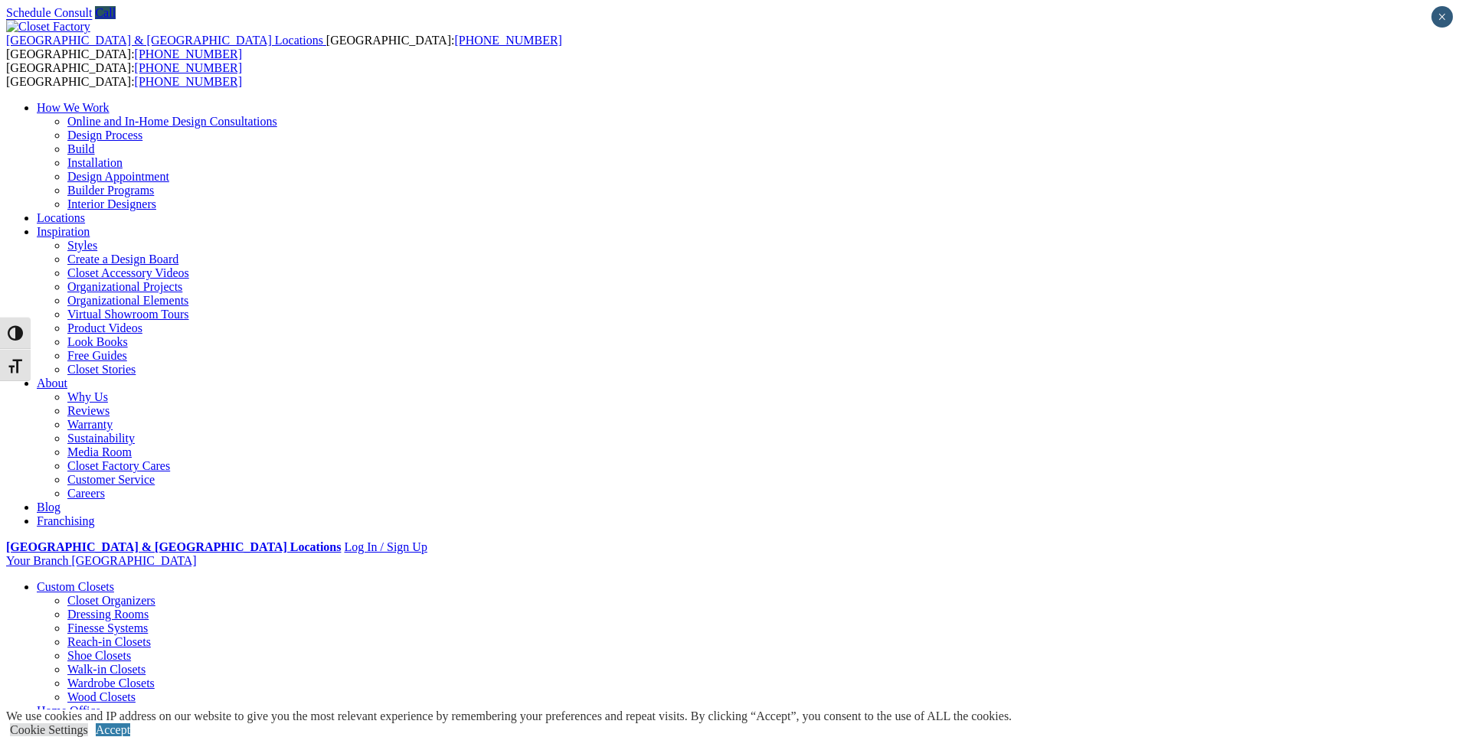
click at [142, 129] on link "Design Process" at bounding box center [104, 135] width 75 height 13
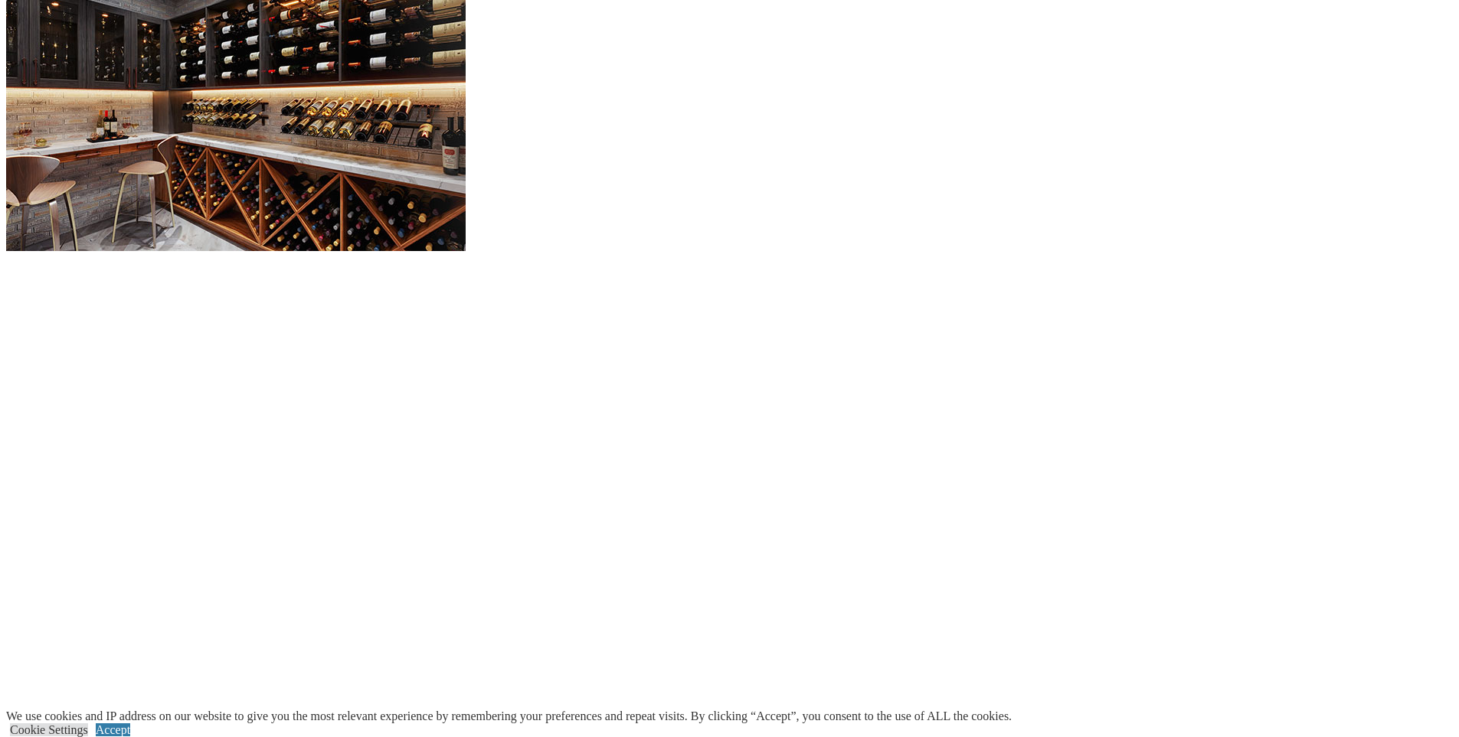
scroll to position [1506, 0]
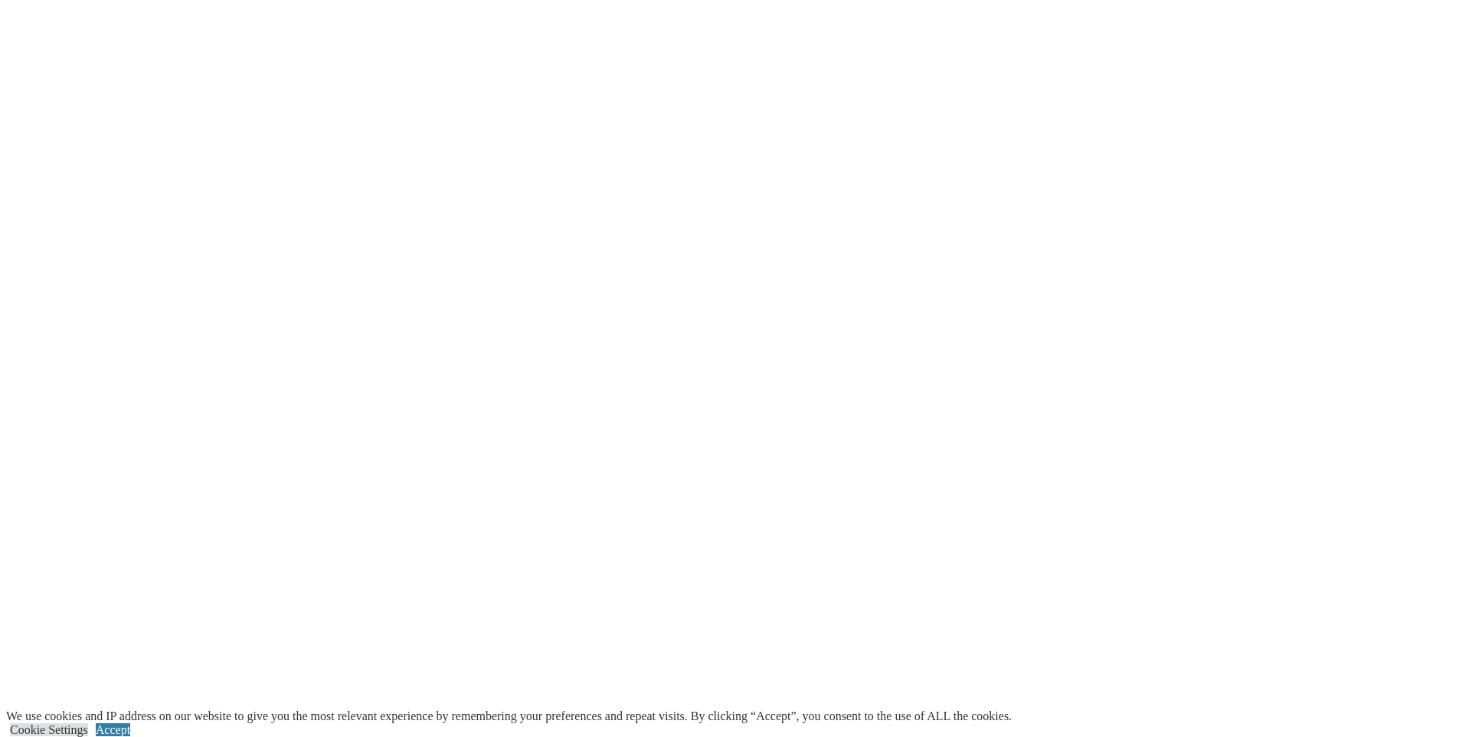
scroll to position [1761, 0]
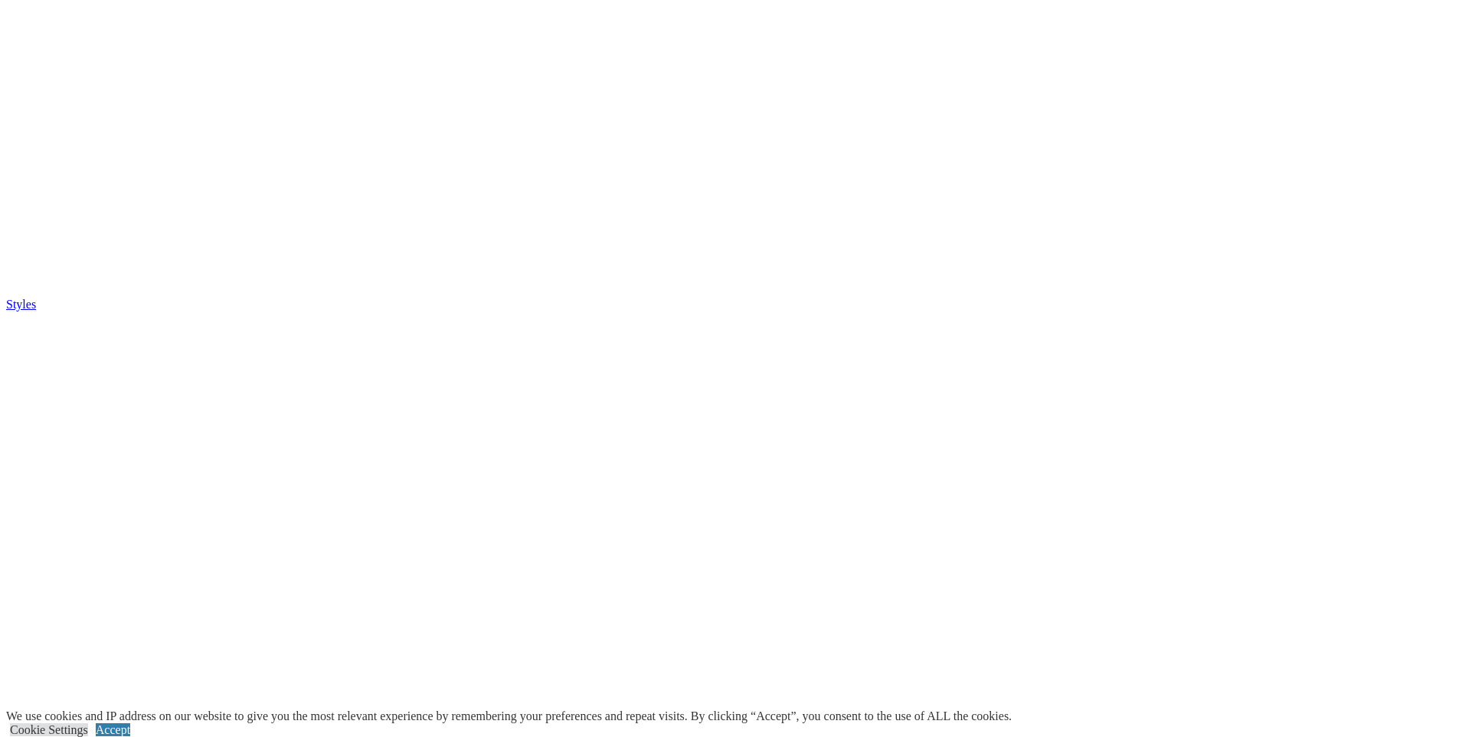
scroll to position [4253, 0]
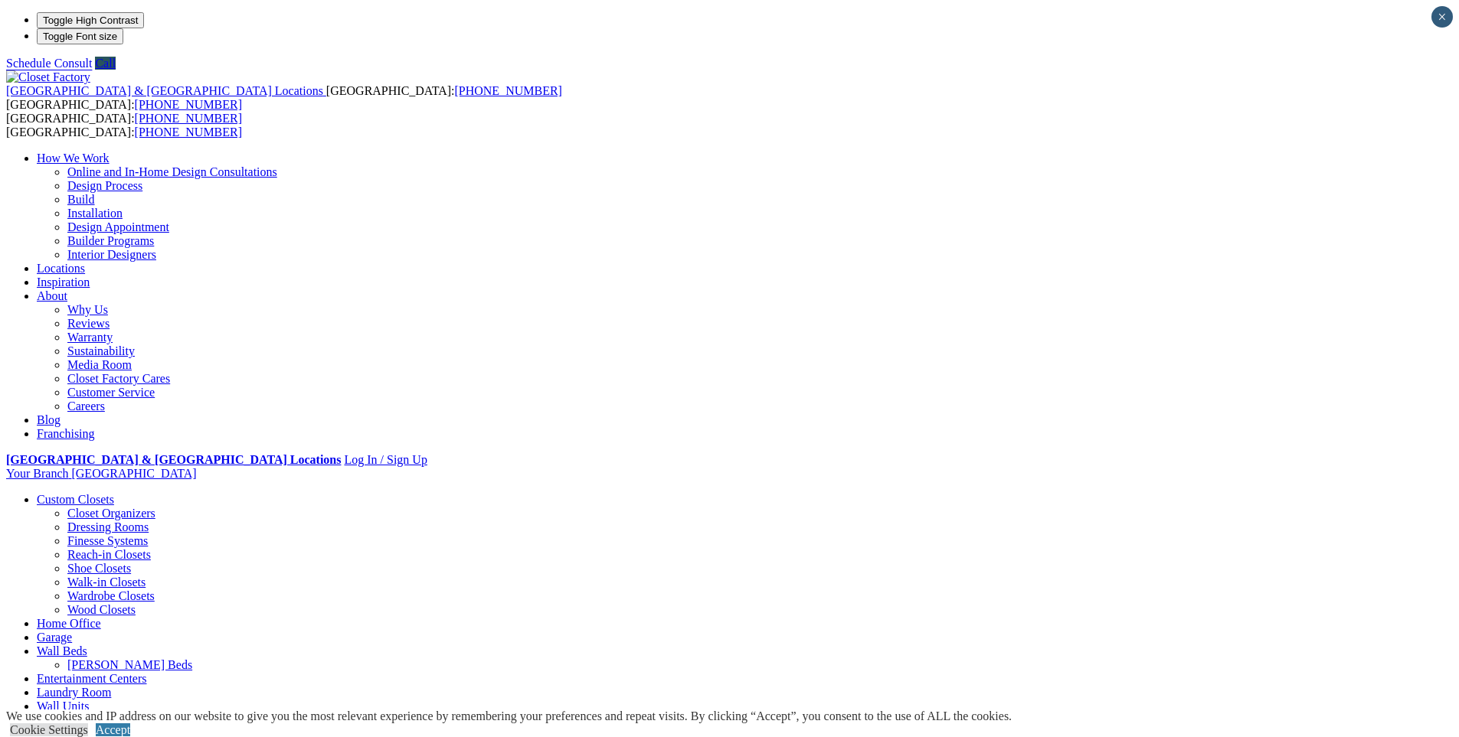
click at [155, 386] on link "Customer Service" at bounding box center [110, 392] width 87 height 13
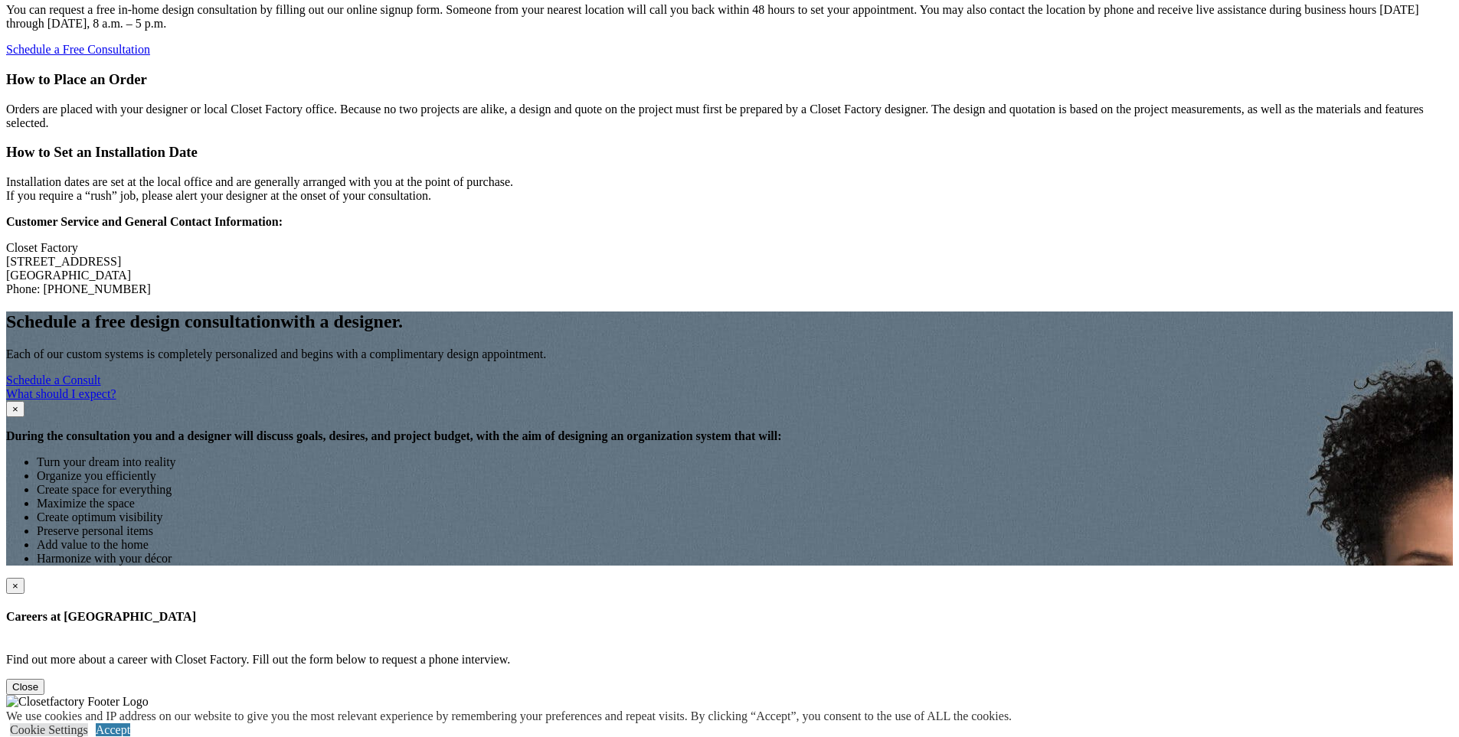
scroll to position [1742, 0]
